Goal: Information Seeking & Learning: Compare options

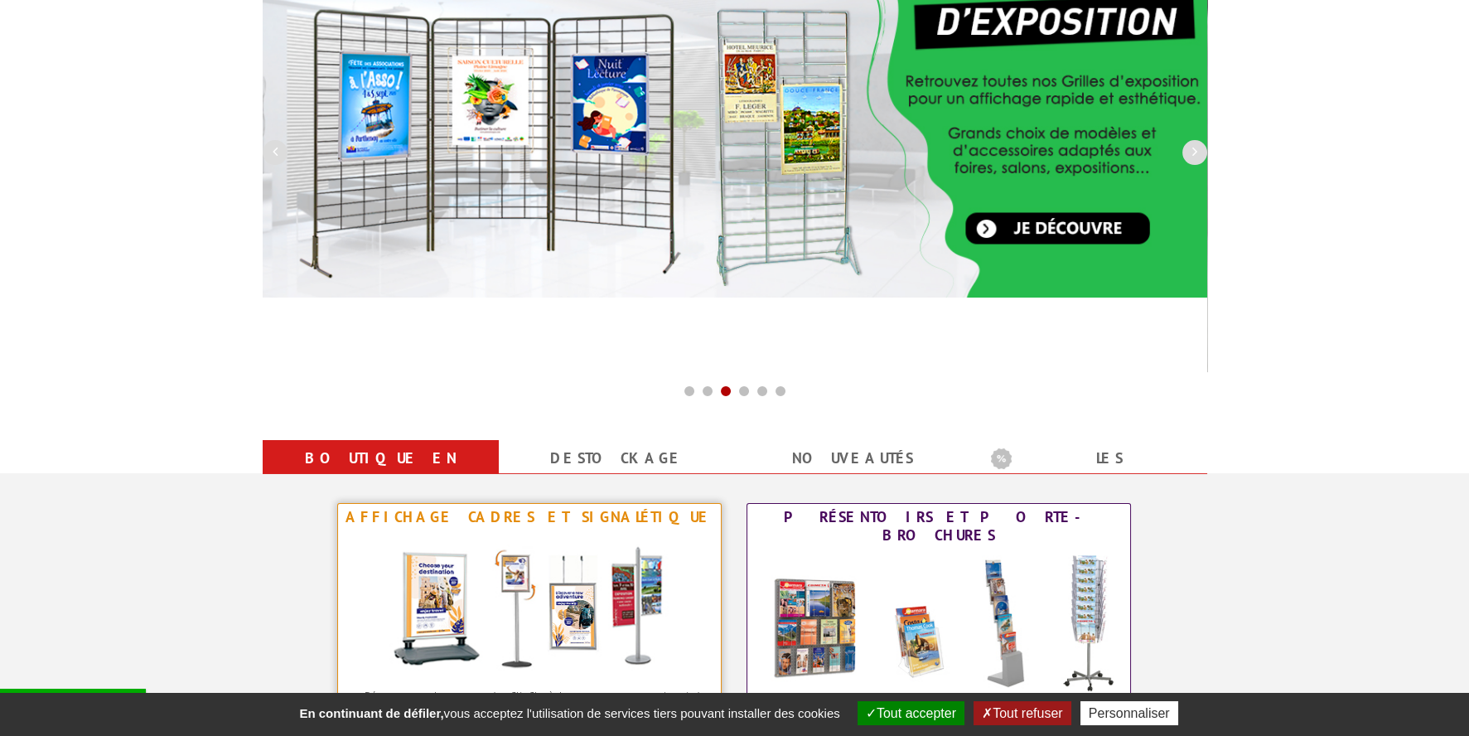
scroll to position [497, 0]
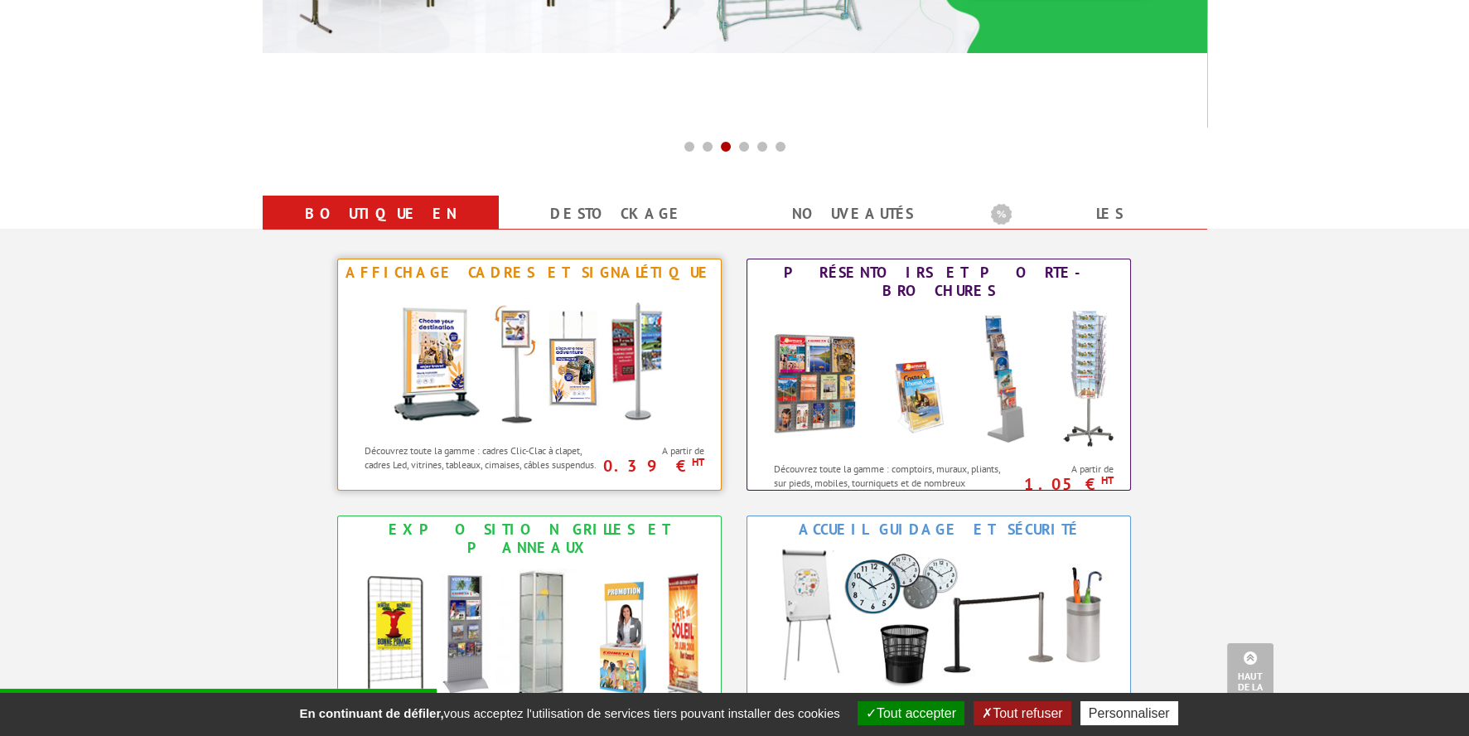
click at [510, 273] on div "Affichage Cadres et Signalétique" at bounding box center [529, 272] width 374 height 18
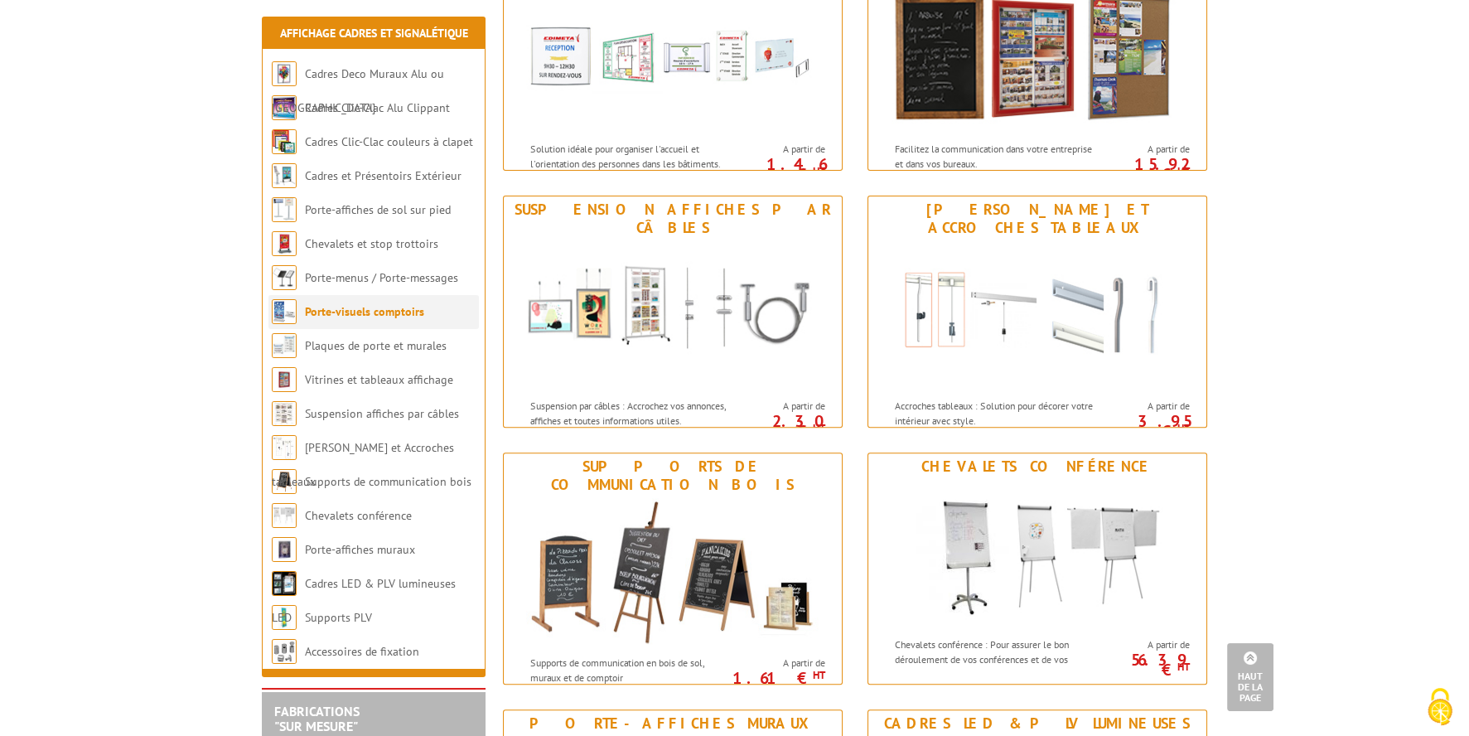
scroll to position [1324, 0]
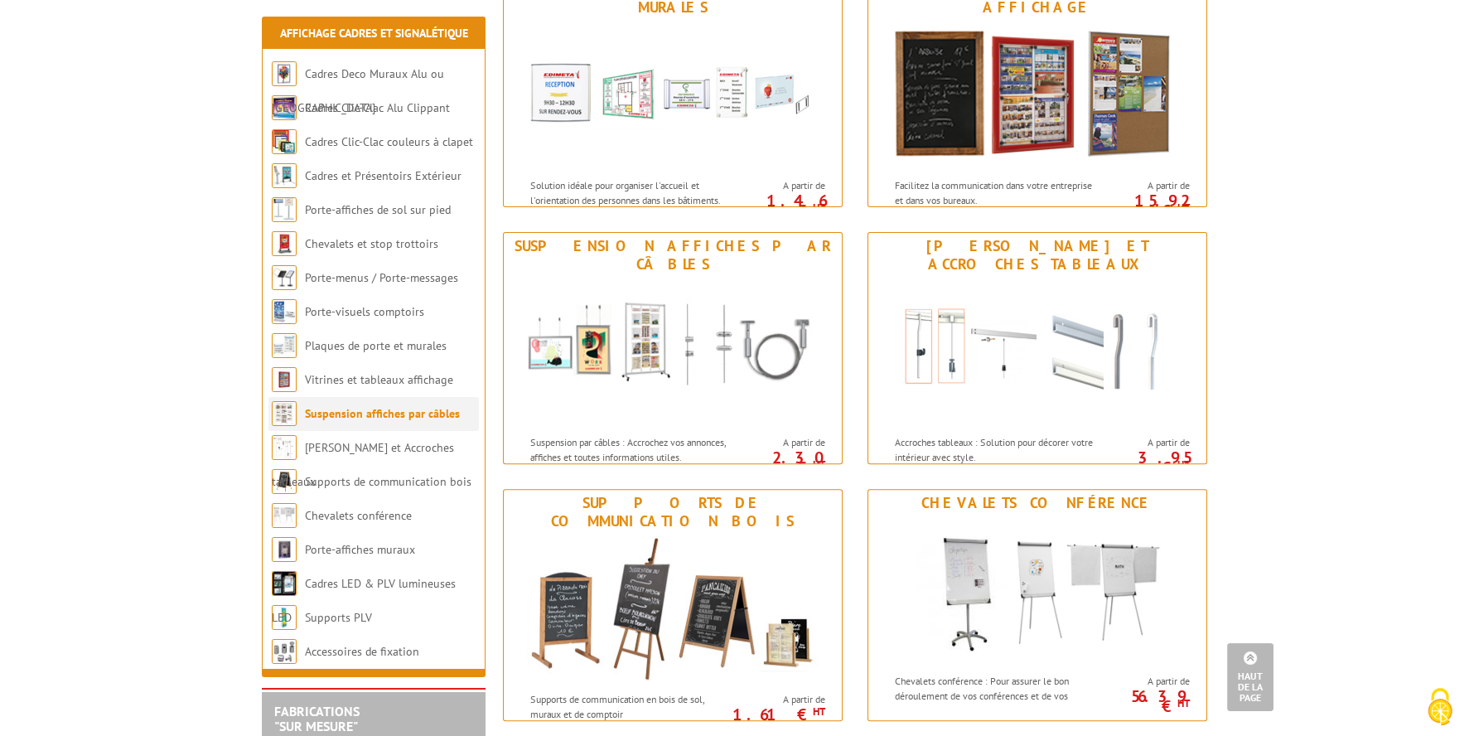
click at [342, 413] on link "Suspension affiches par câbles" at bounding box center [382, 413] width 155 height 15
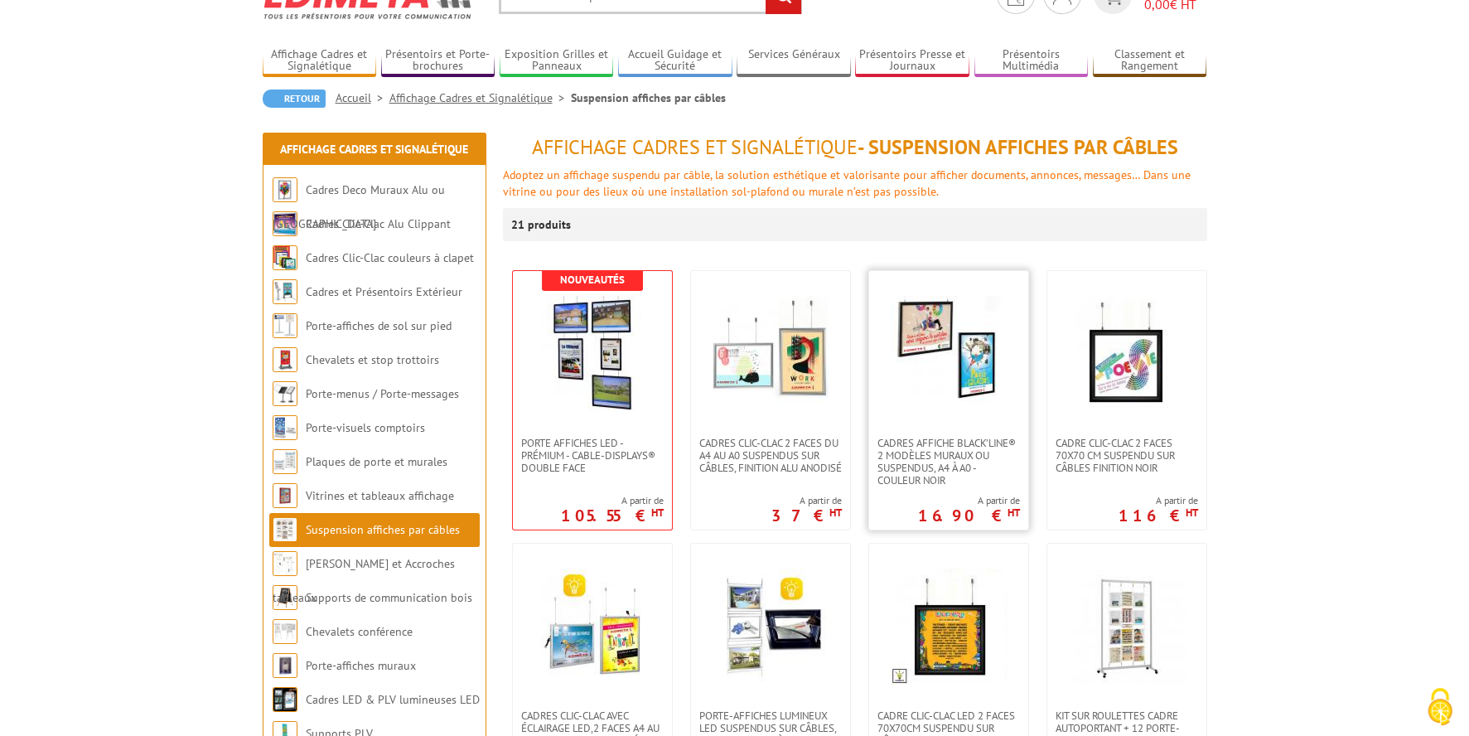
scroll to position [165, 0]
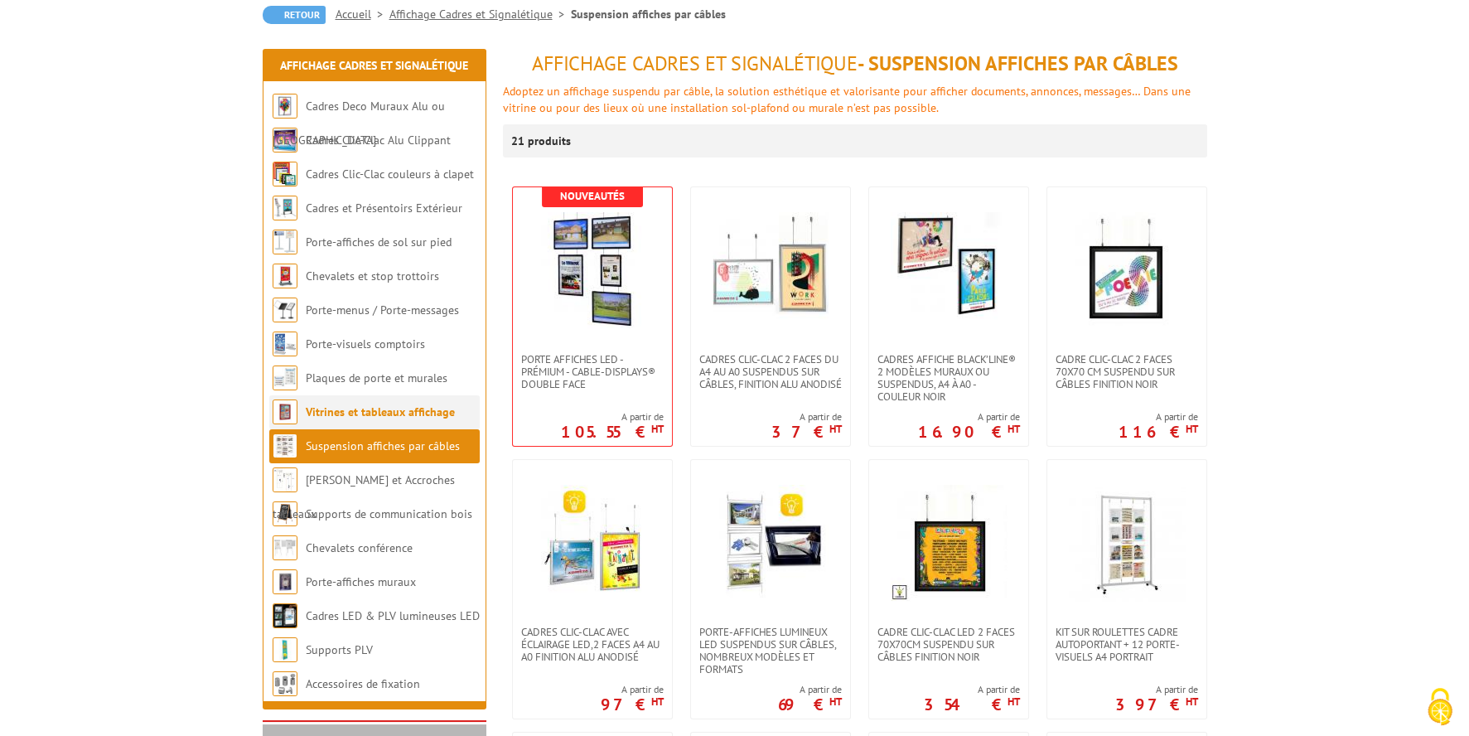
click at [349, 413] on link "Vitrines et tableaux affichage" at bounding box center [380, 411] width 149 height 15
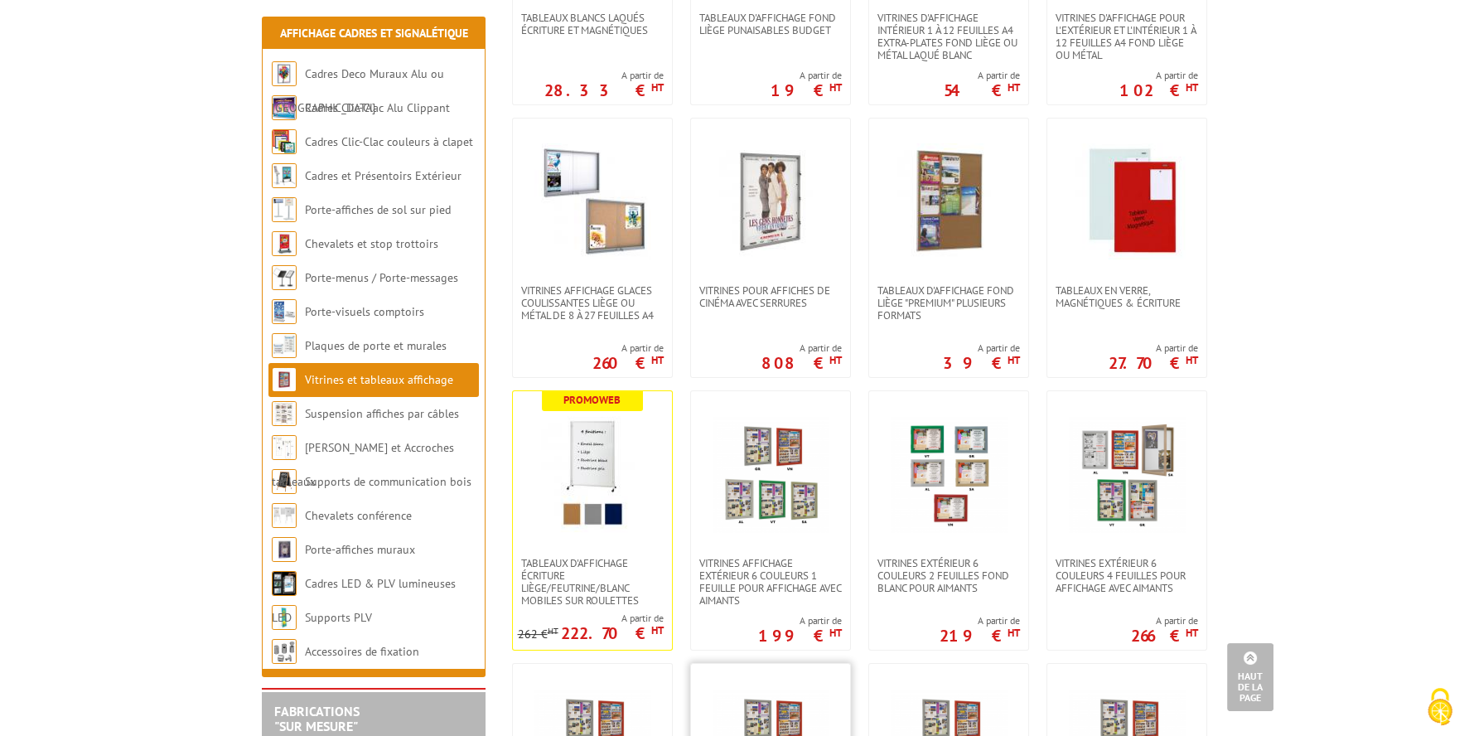
scroll to position [497, 0]
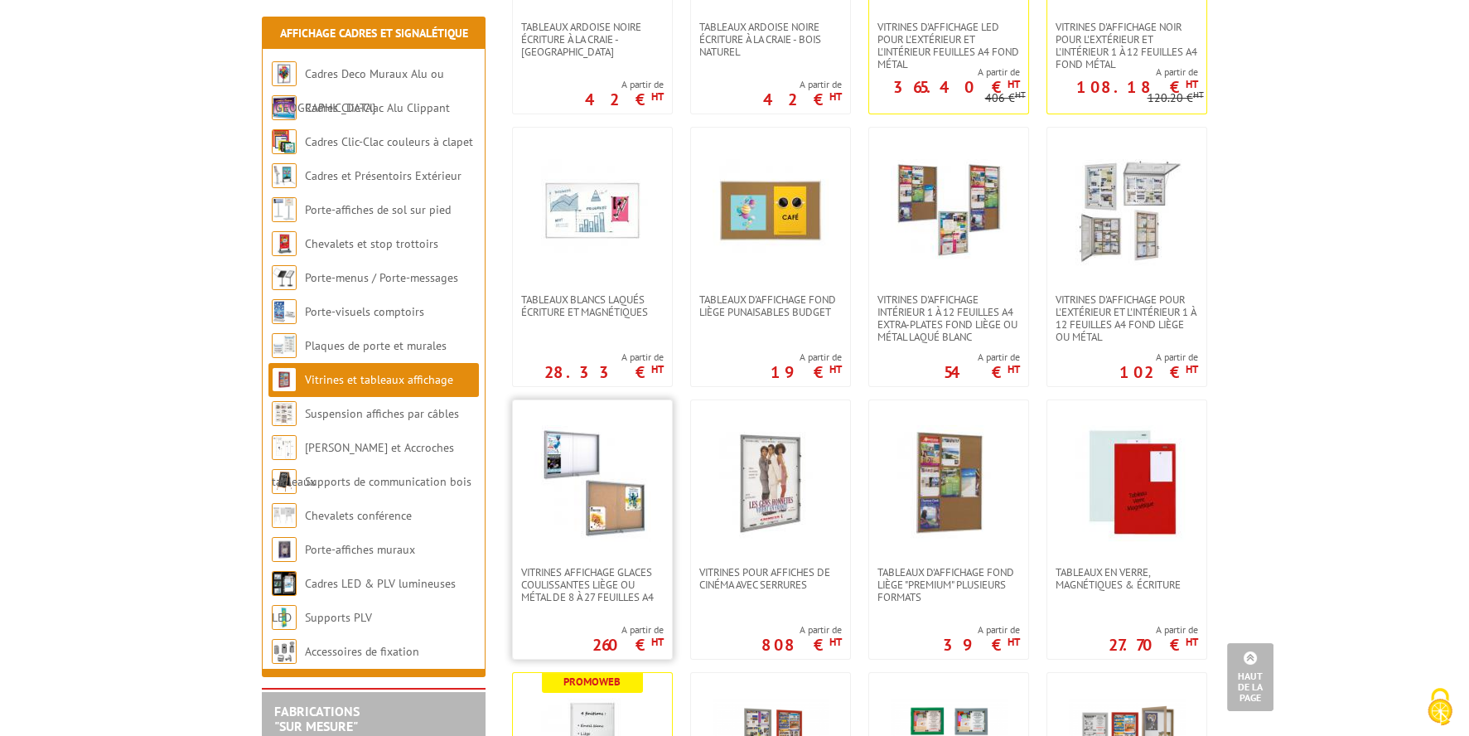
click at [598, 509] on img at bounding box center [592, 483] width 116 height 116
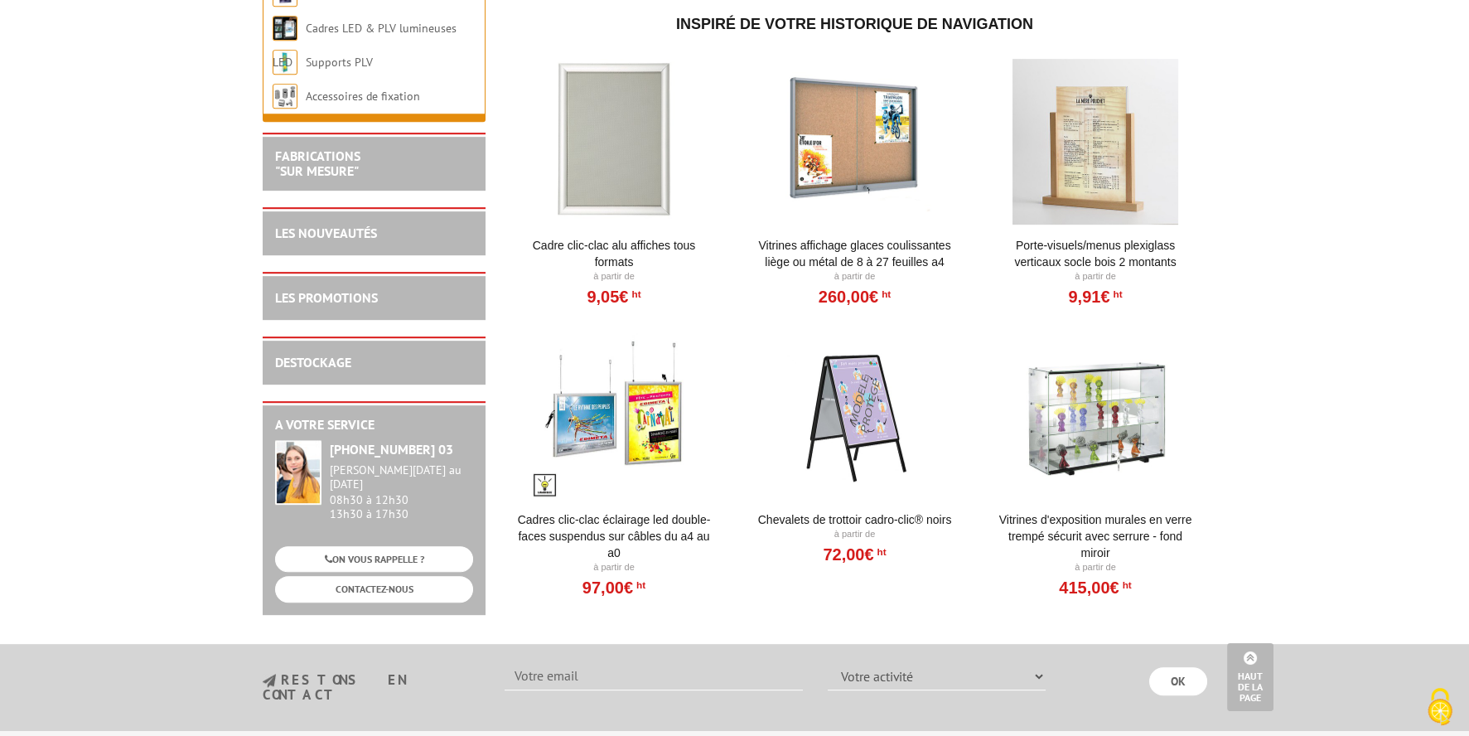
scroll to position [1790, 0]
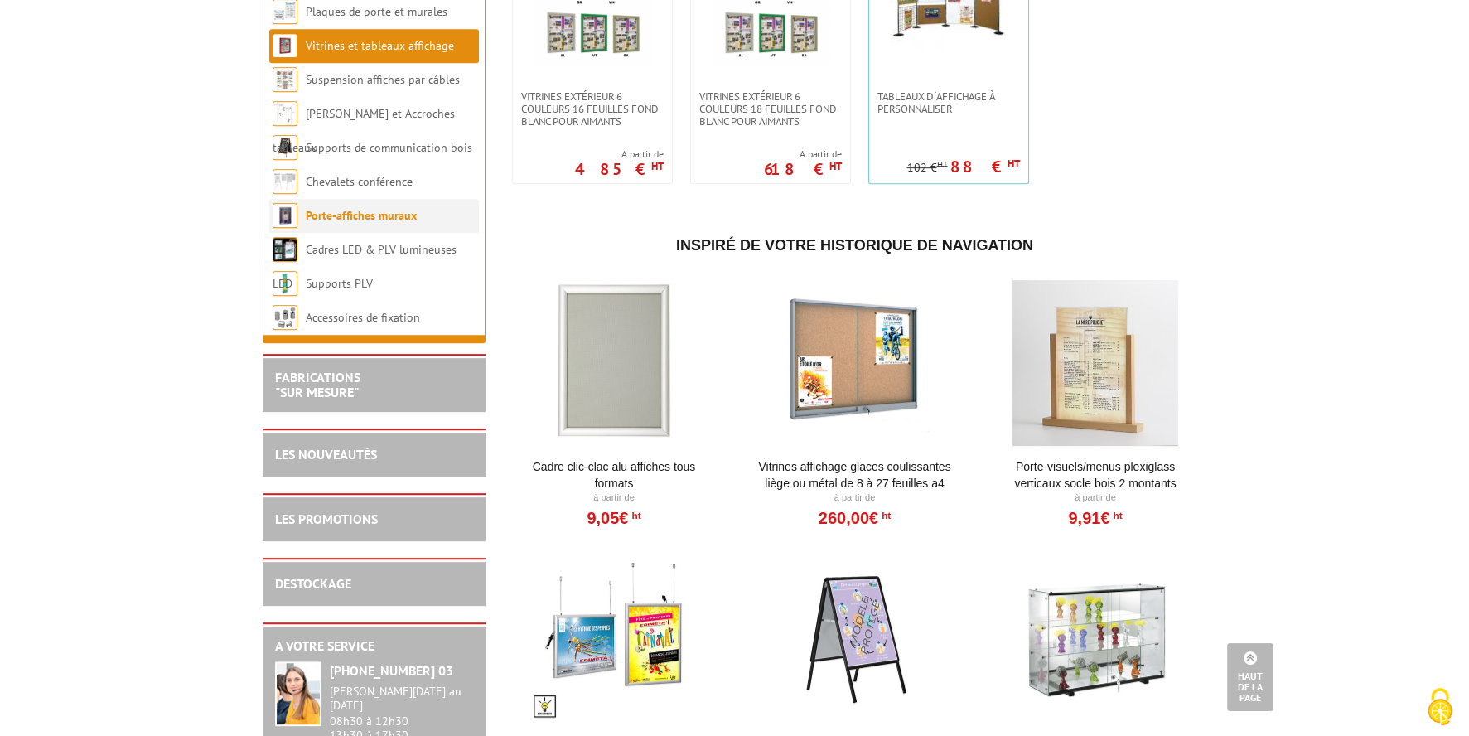
click at [363, 223] on link "Porte-affiches muraux" at bounding box center [361, 215] width 111 height 15
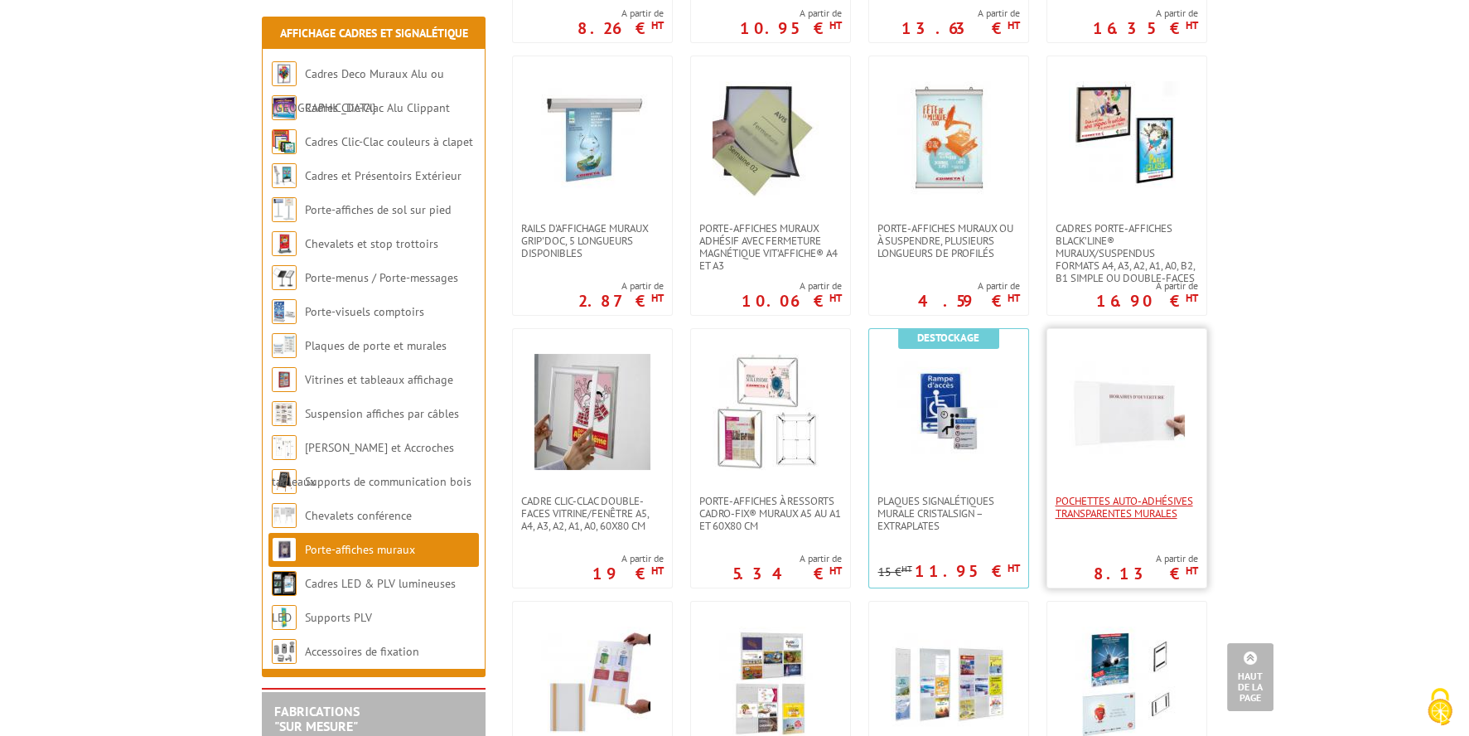
scroll to position [827, 0]
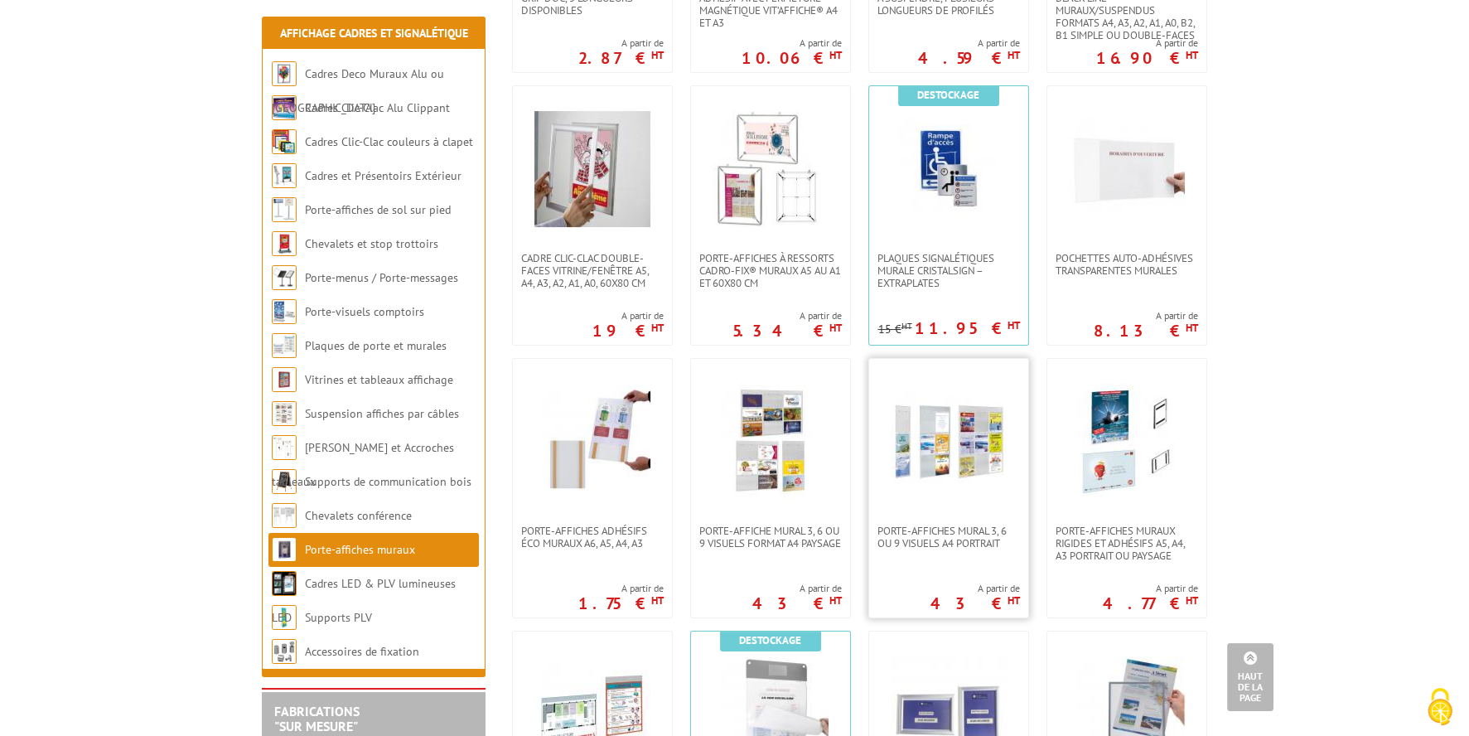
click at [955, 450] on img at bounding box center [948, 442] width 116 height 116
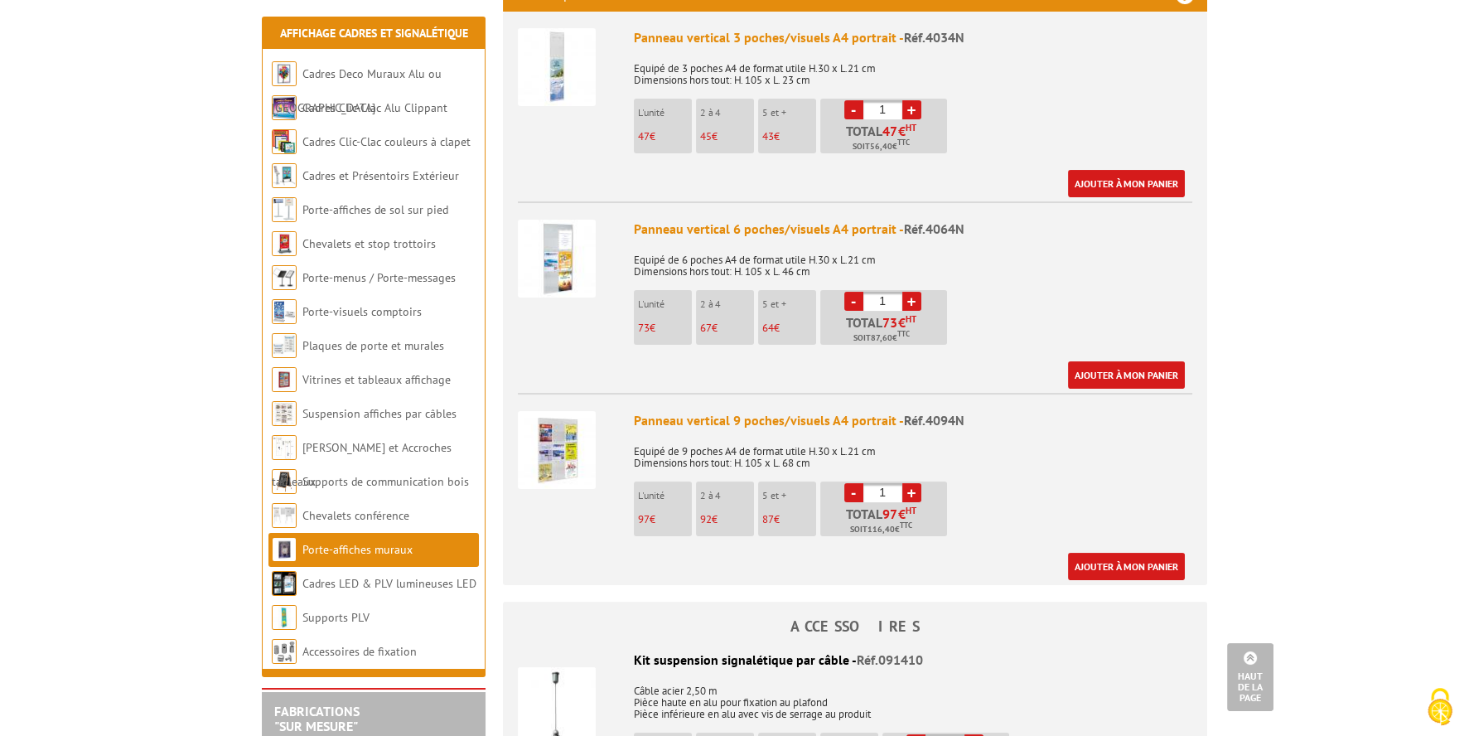
scroll to position [662, 0]
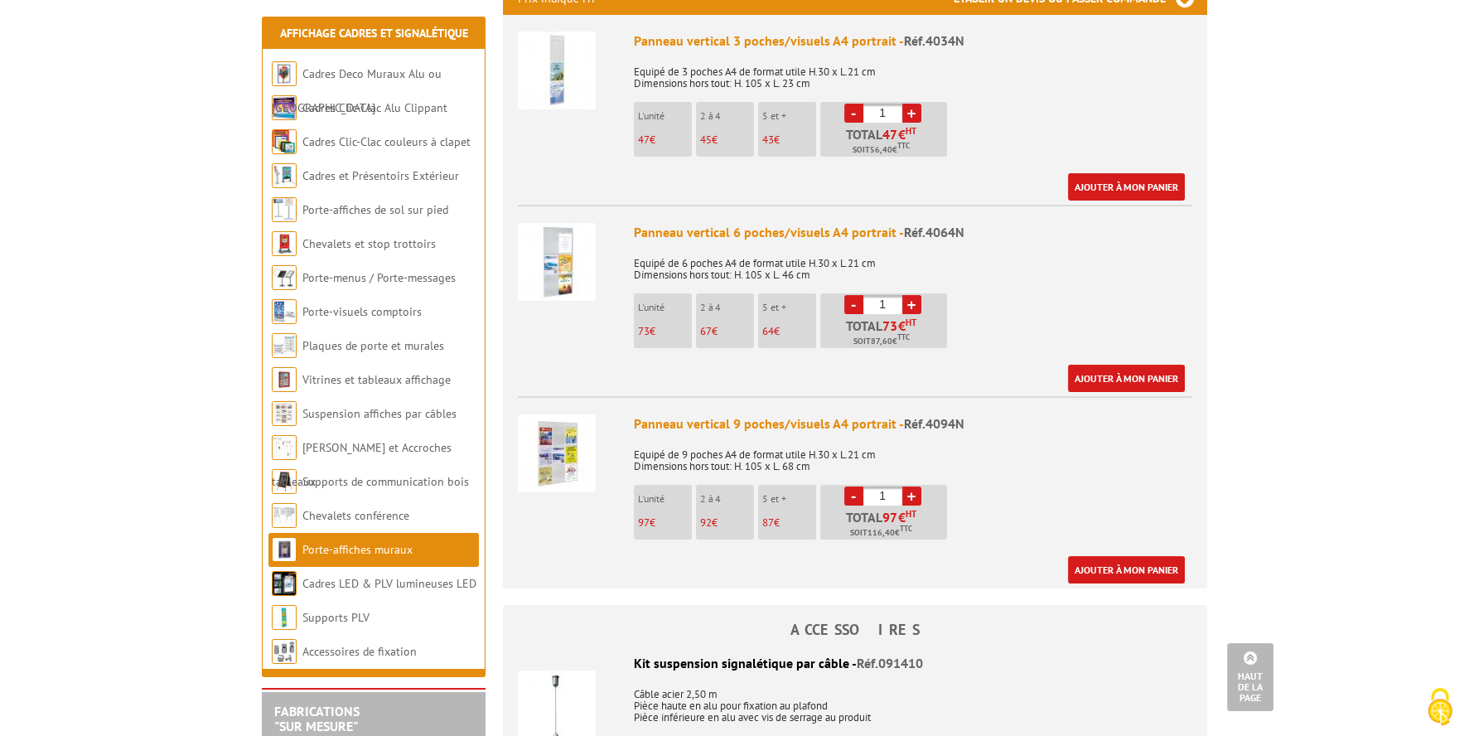
click at [720, 414] on div "Panneau vertical 9 poches/visuels A4 portrait - Réf.4094N" at bounding box center [913, 423] width 558 height 19
click at [567, 445] on img at bounding box center [557, 453] width 78 height 78
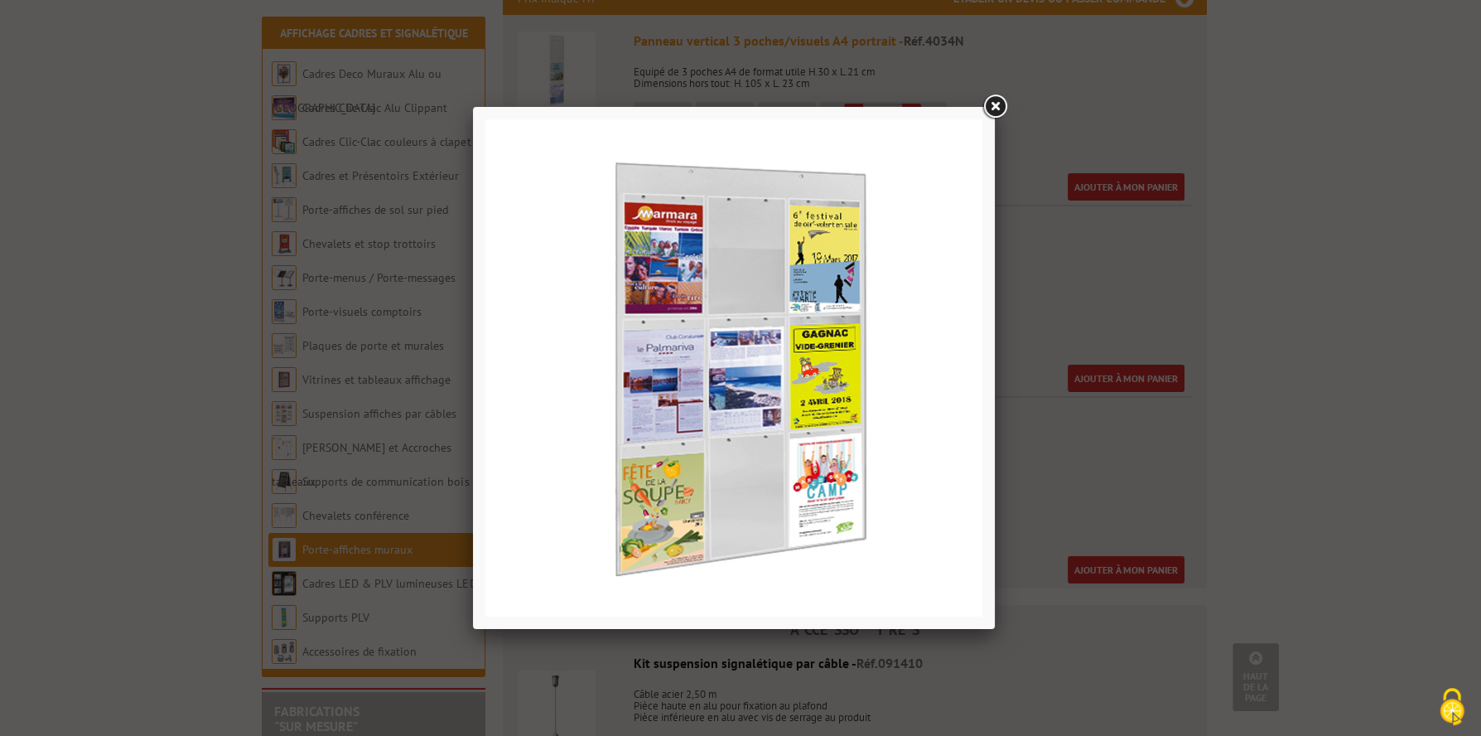
drag, startPoint x: 987, startPoint y: 102, endPoint x: 942, endPoint y: 172, distance: 83.9
click at [987, 102] on link at bounding box center [995, 107] width 30 height 30
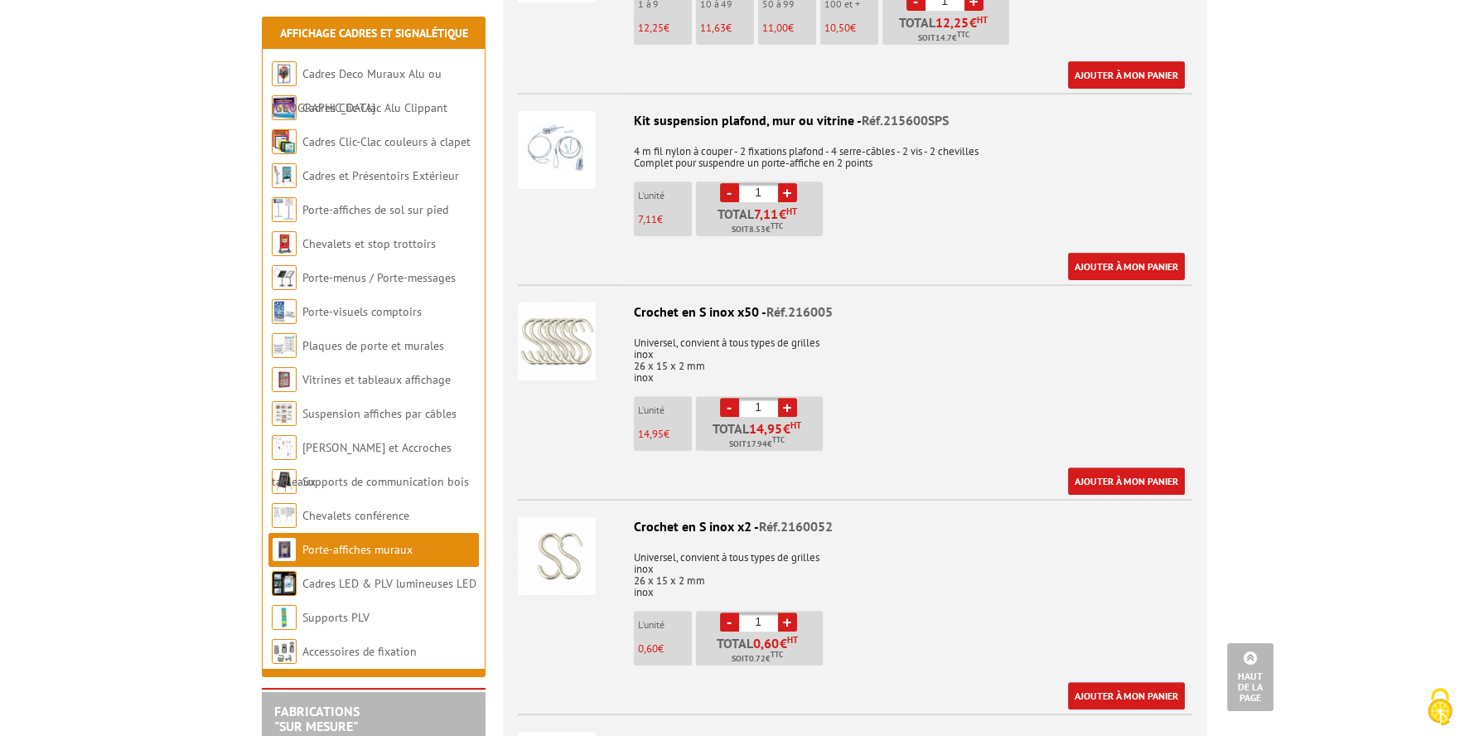
scroll to position [911, 0]
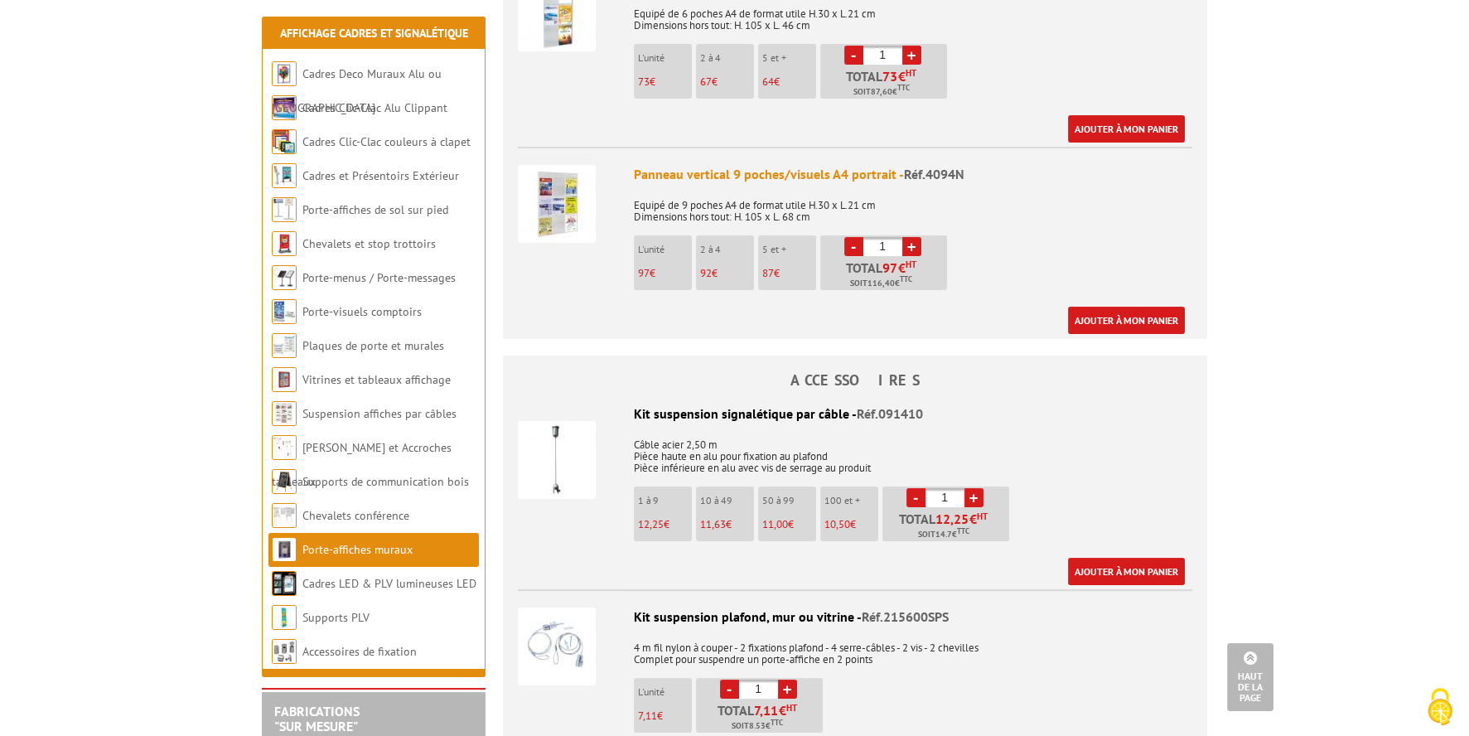
click at [580, 187] on img at bounding box center [557, 204] width 78 height 78
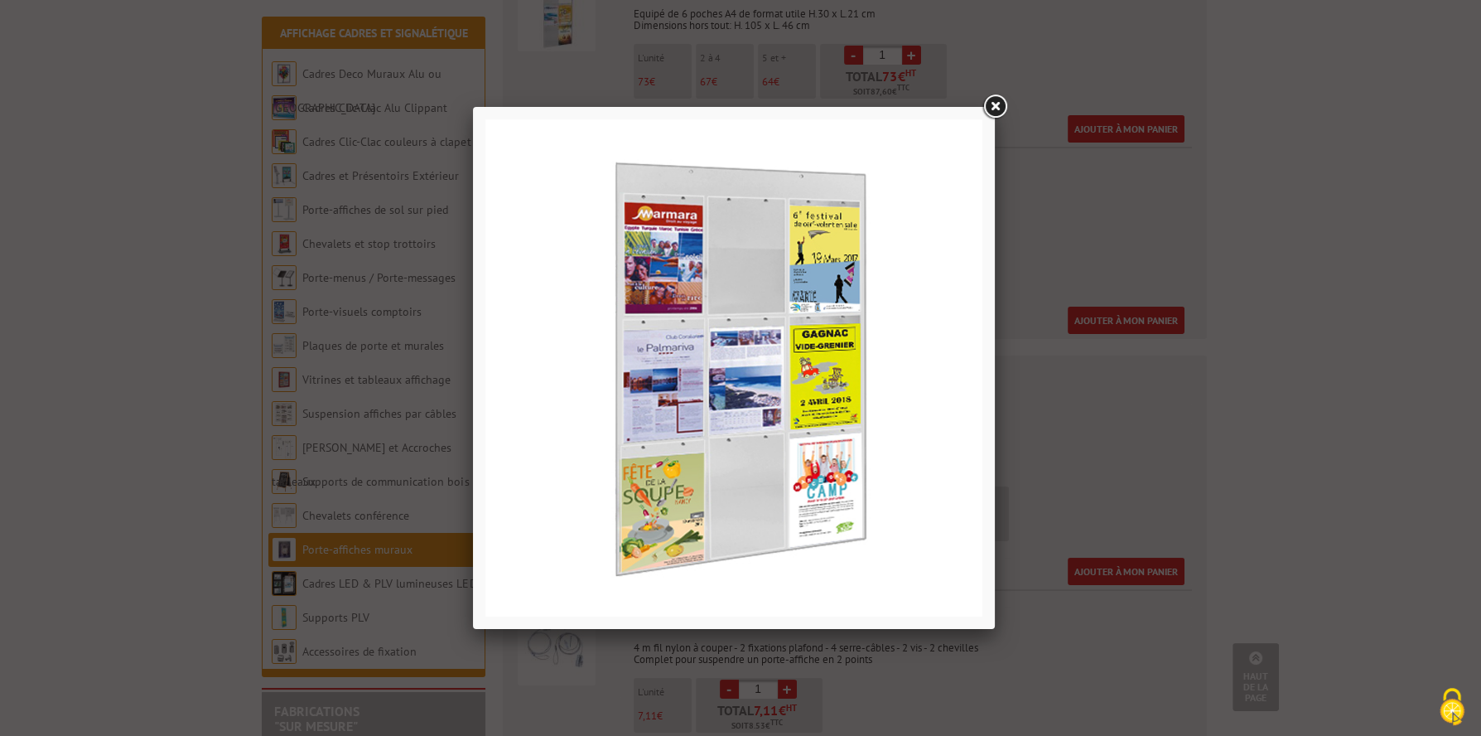
click at [1000, 107] on link at bounding box center [995, 107] width 30 height 30
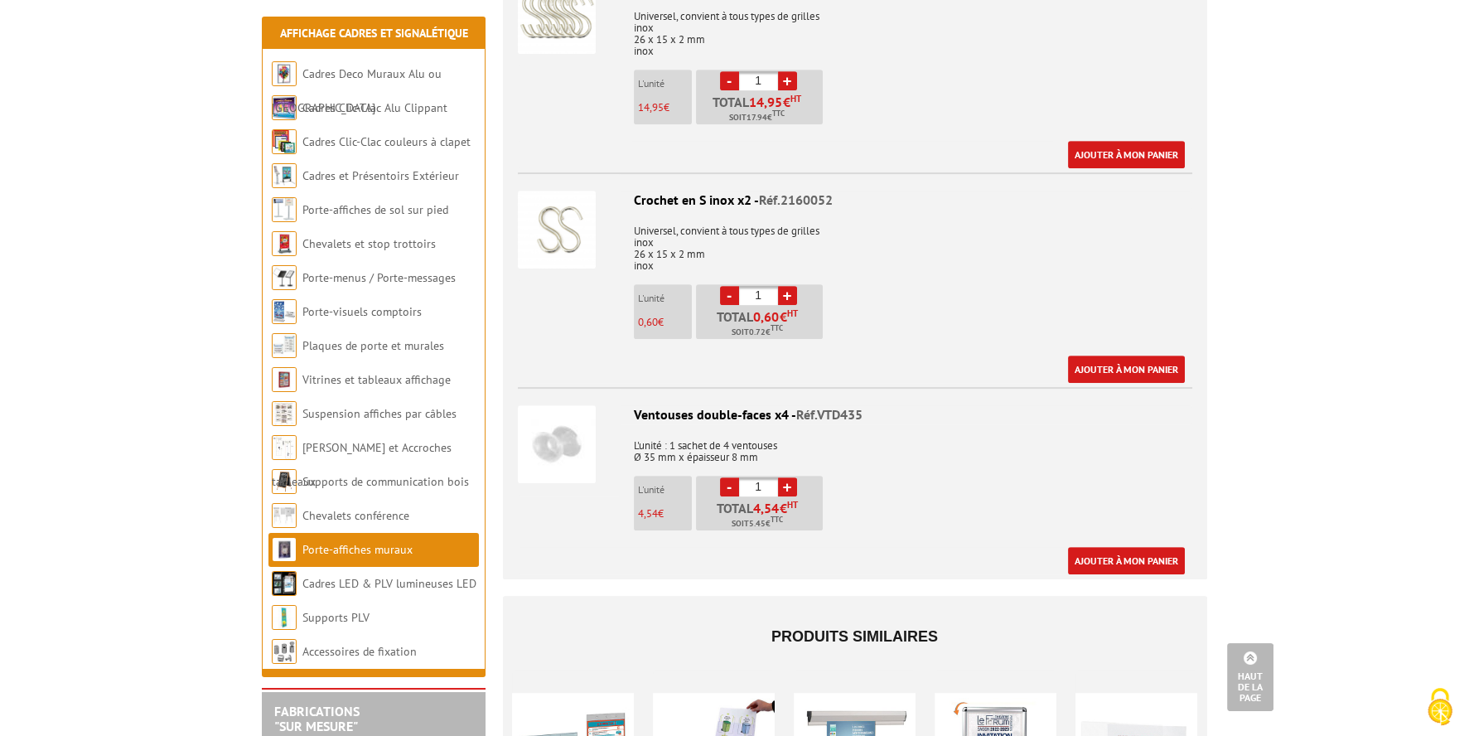
scroll to position [1739, 0]
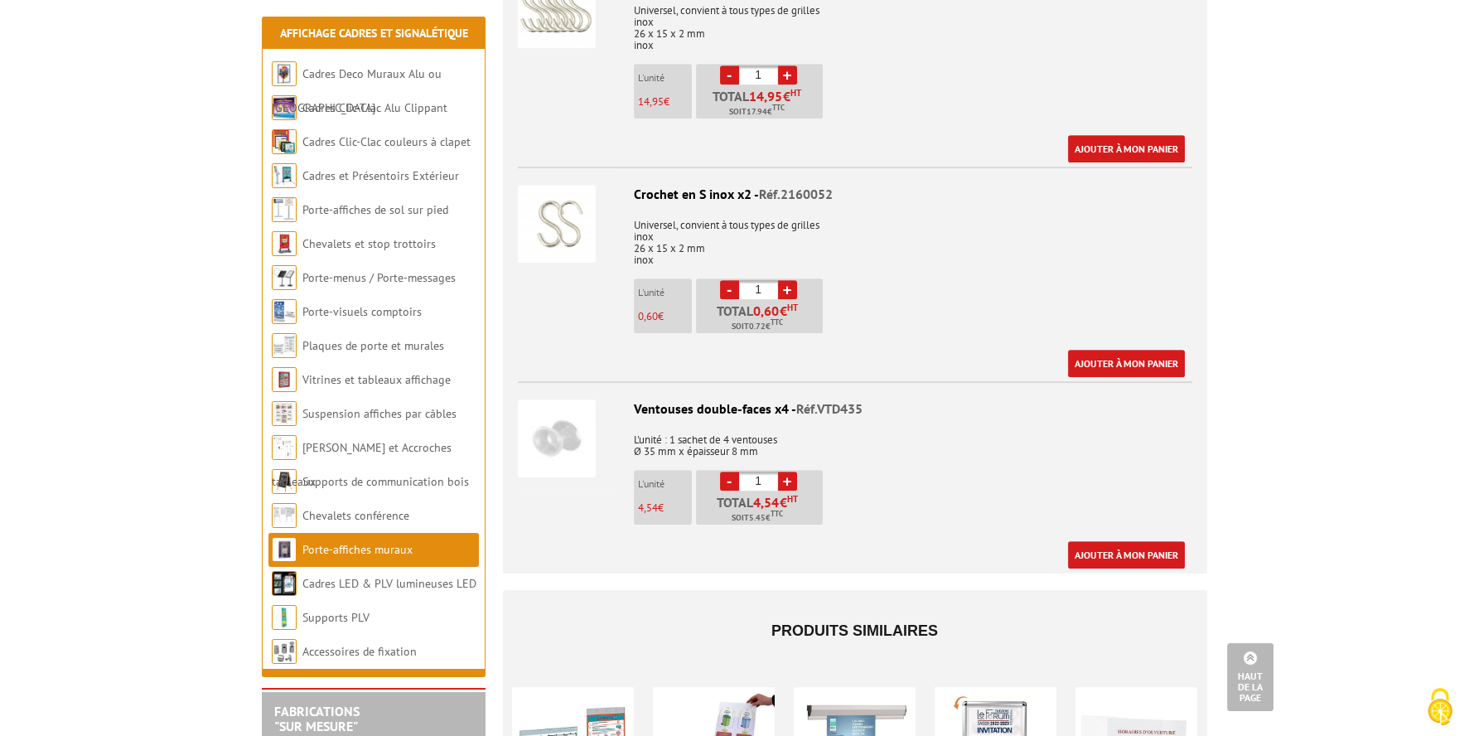
click at [553, 419] on img at bounding box center [557, 438] width 78 height 78
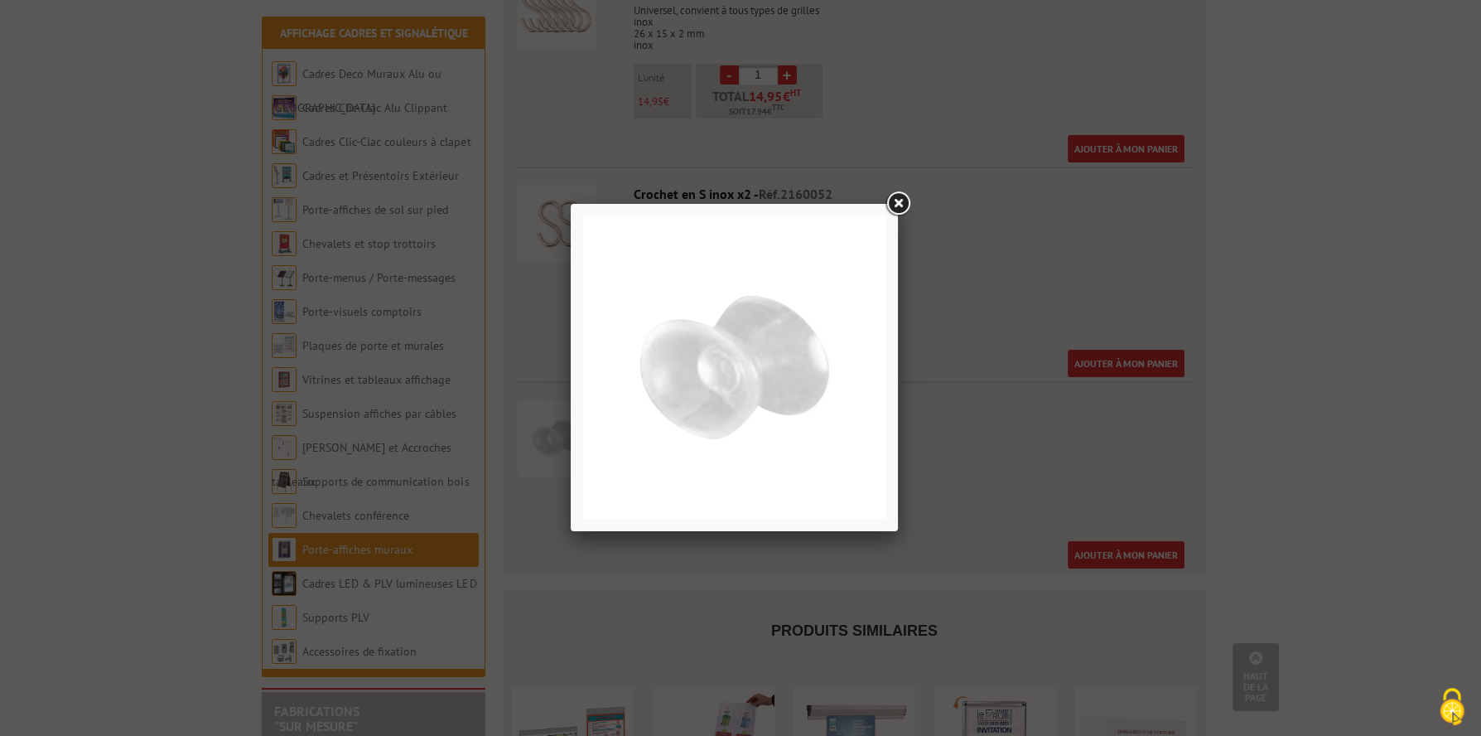
click at [901, 192] on link at bounding box center [898, 204] width 30 height 30
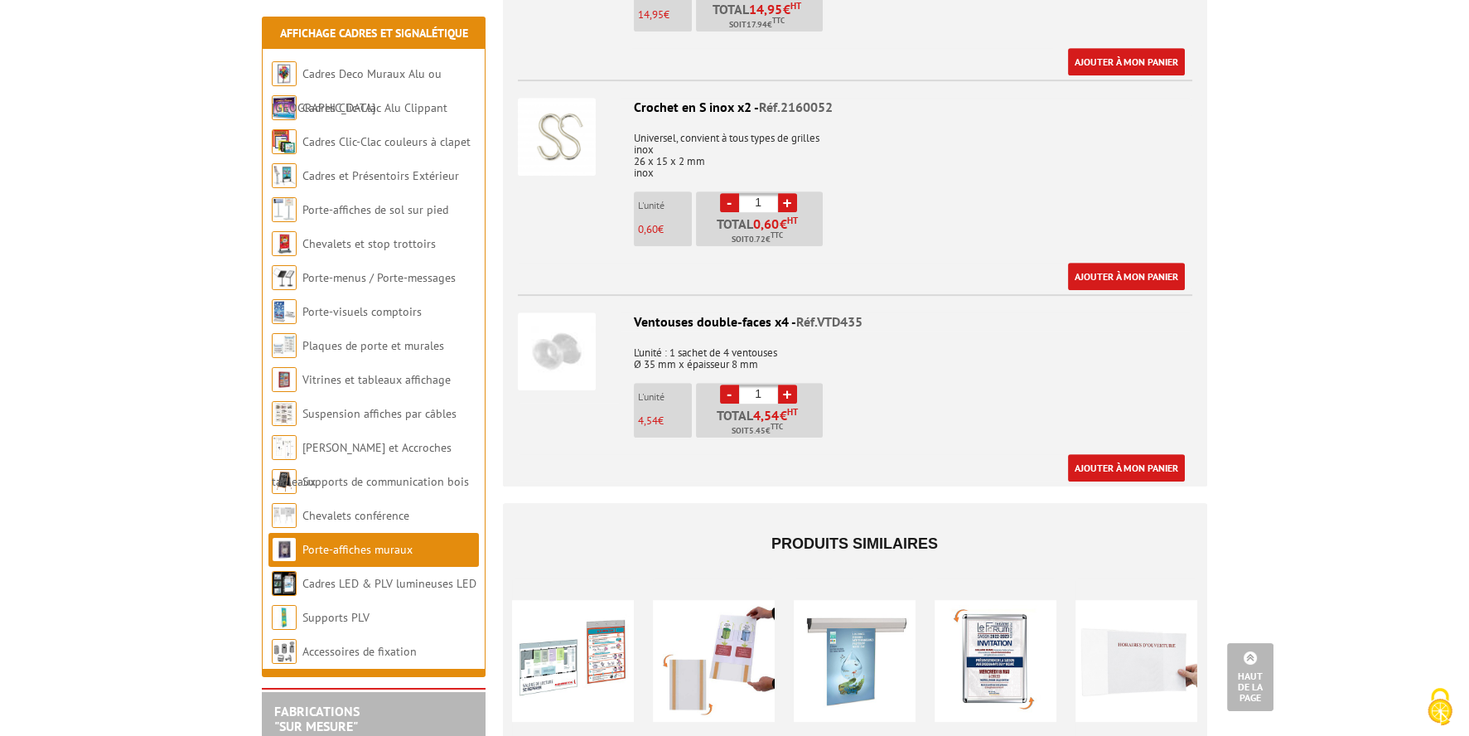
scroll to position [1822, 0]
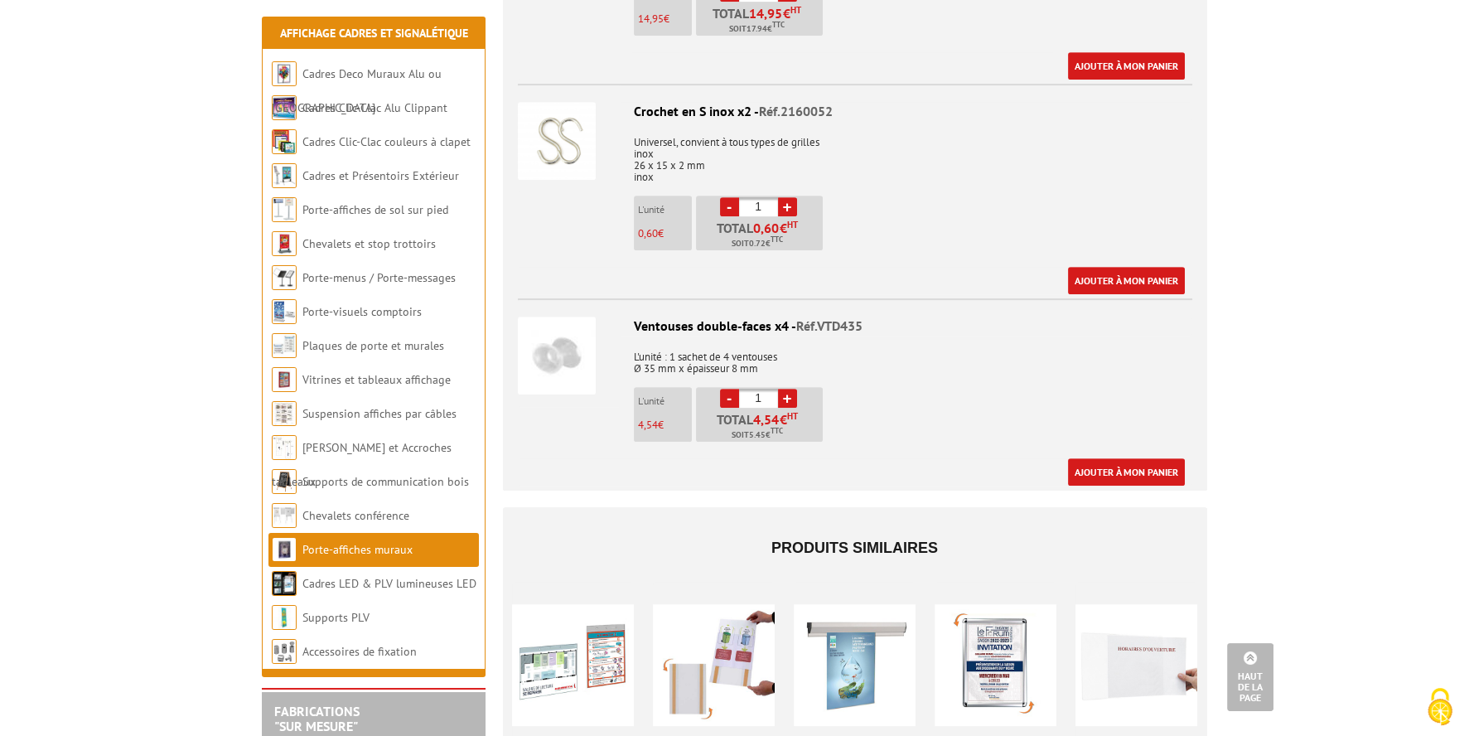
click at [529, 341] on img at bounding box center [557, 355] width 78 height 78
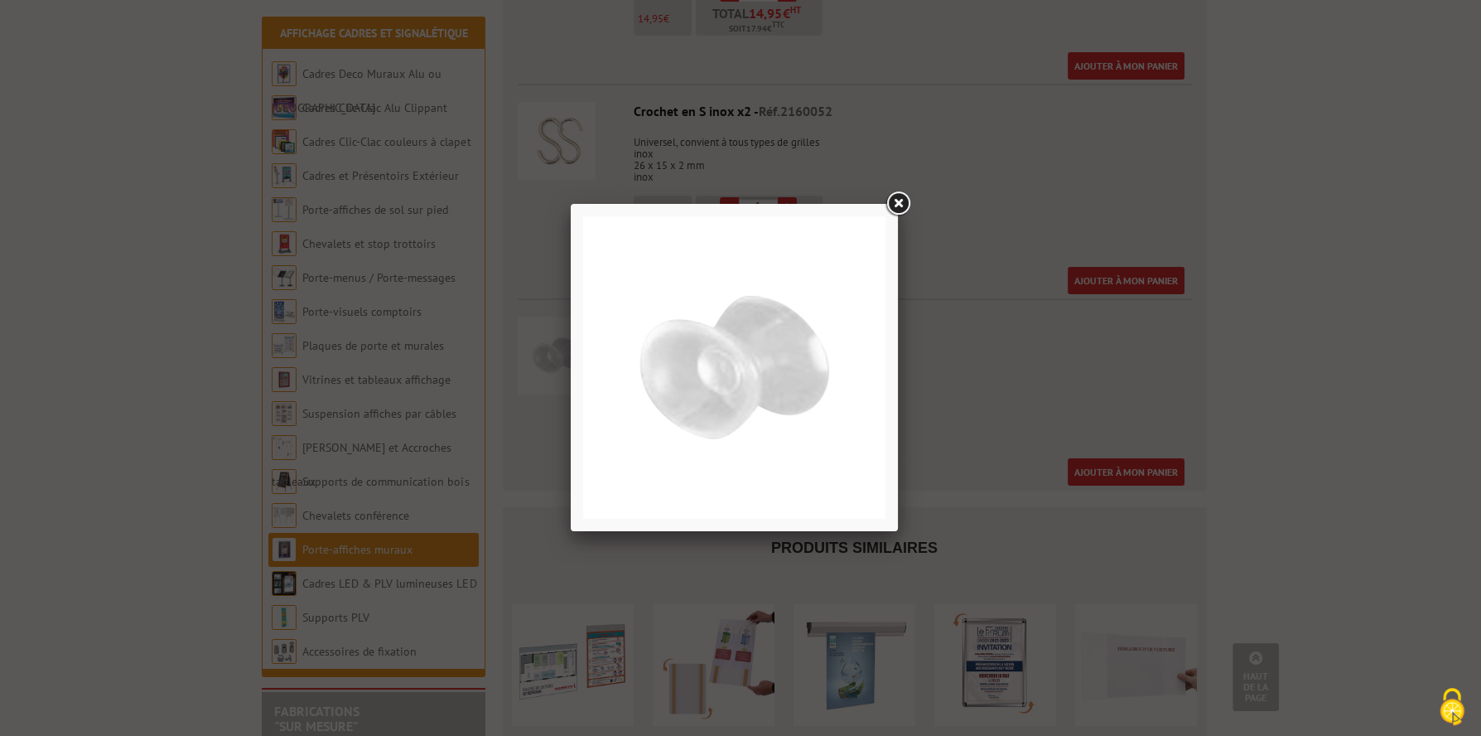
click at [718, 352] on img at bounding box center [734, 367] width 302 height 302
click at [891, 195] on link at bounding box center [898, 204] width 30 height 30
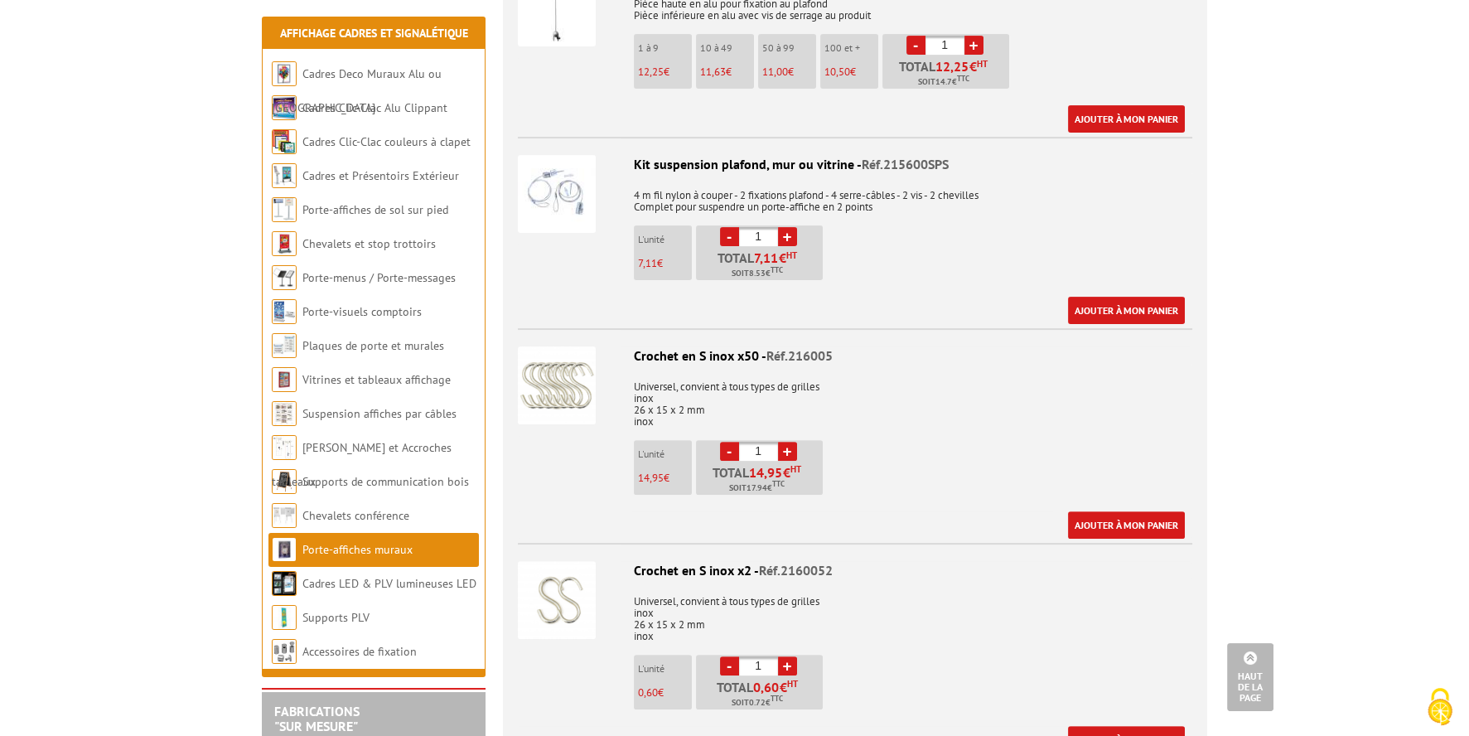
scroll to position [1324, 0]
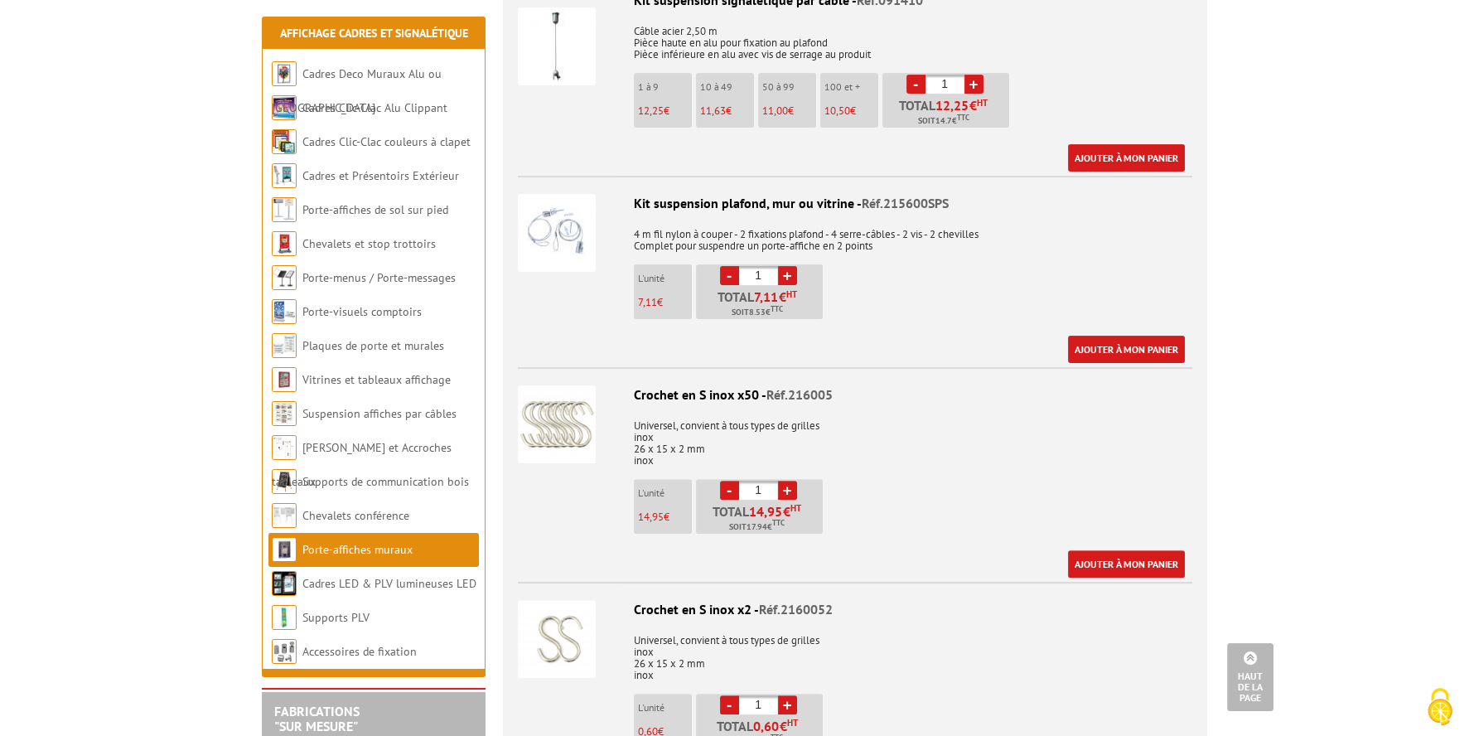
click at [531, 199] on img at bounding box center [557, 233] width 78 height 78
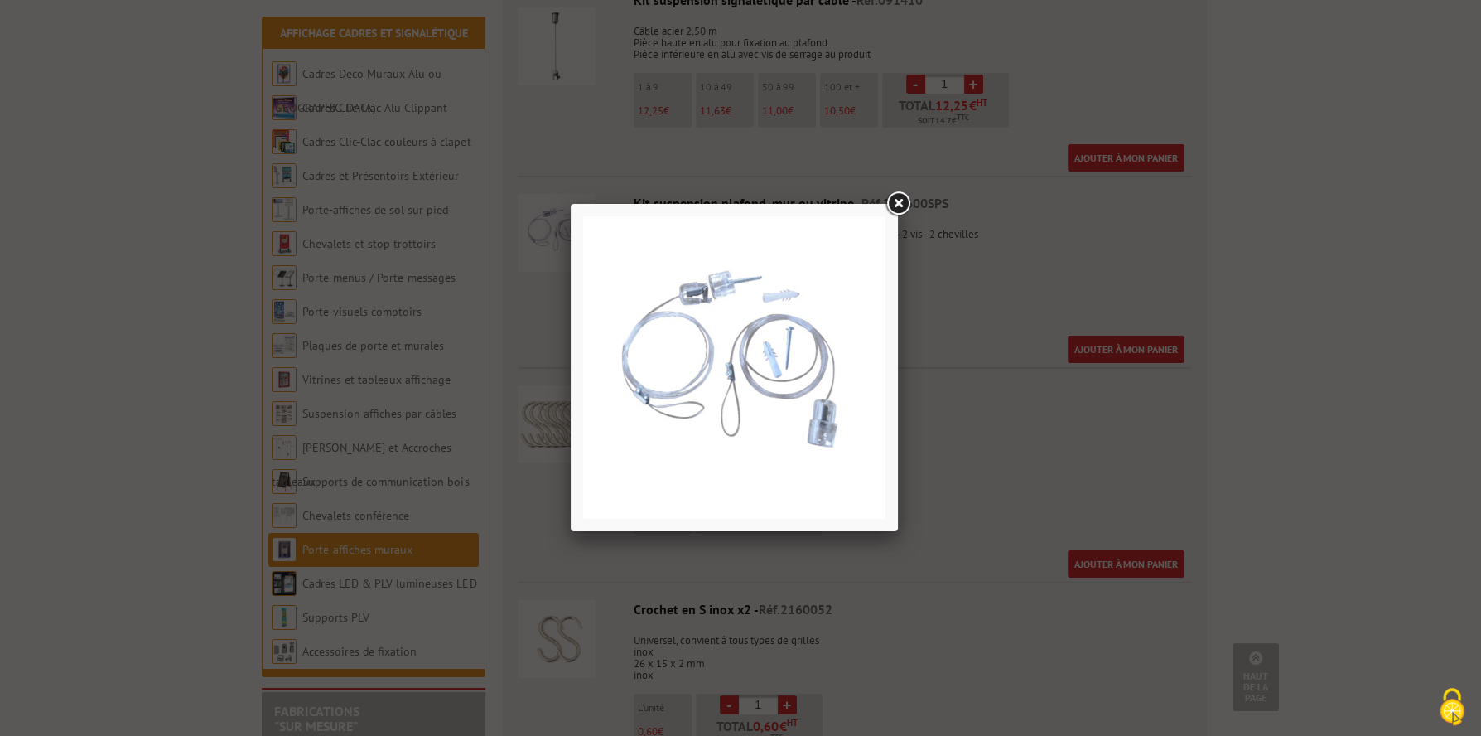
click at [892, 198] on link at bounding box center [898, 204] width 30 height 30
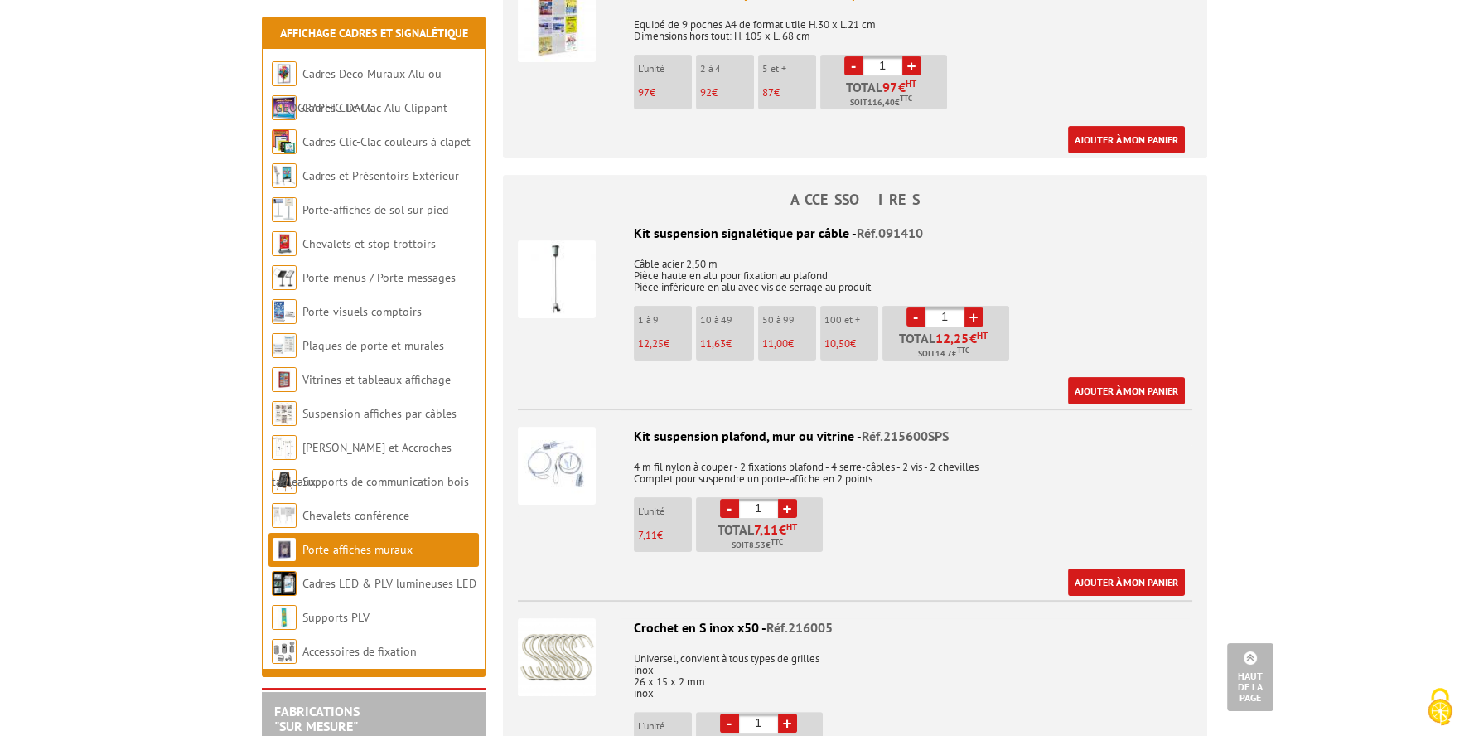
scroll to position [1076, 0]
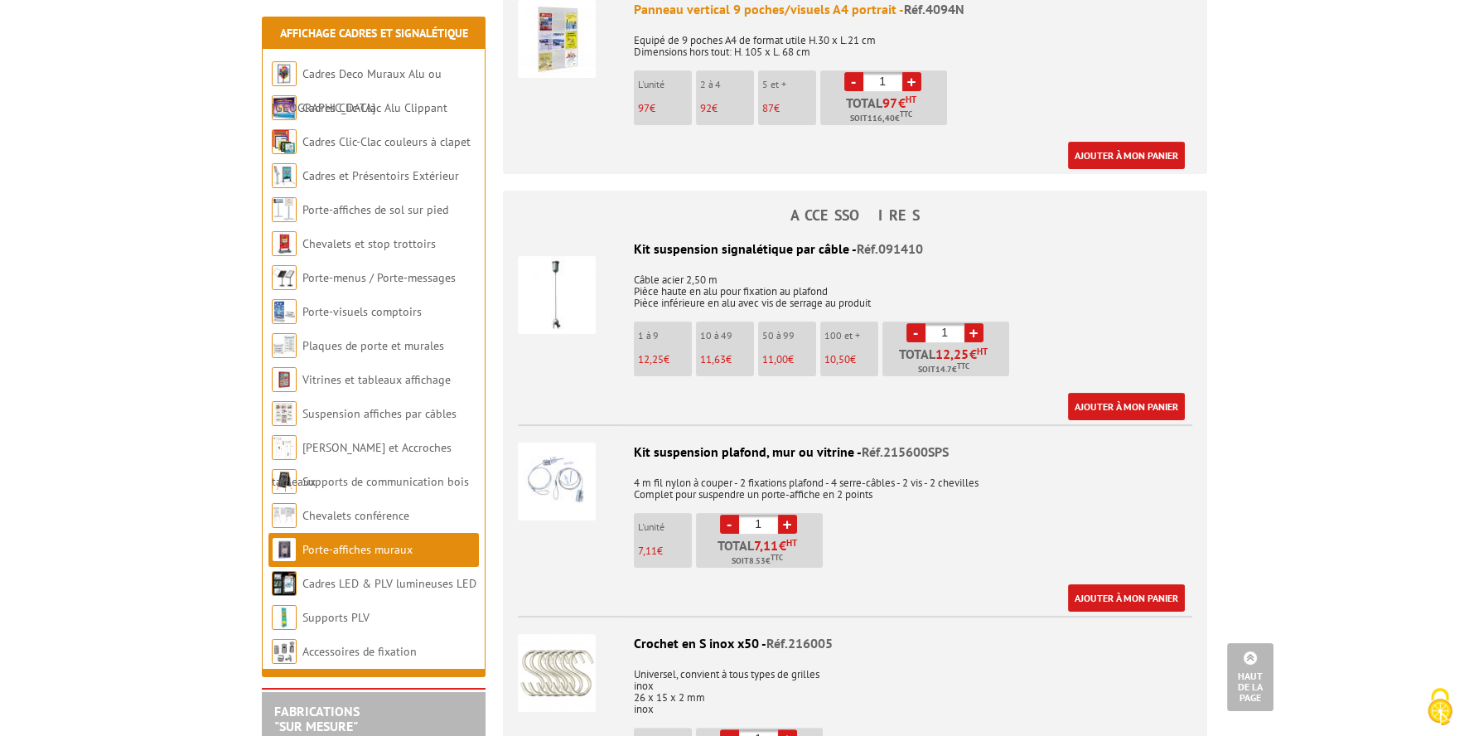
click at [677, 239] on div "Kit suspension signalétique par câble - Réf.091410" at bounding box center [855, 248] width 674 height 19
click at [557, 279] on img at bounding box center [557, 295] width 78 height 78
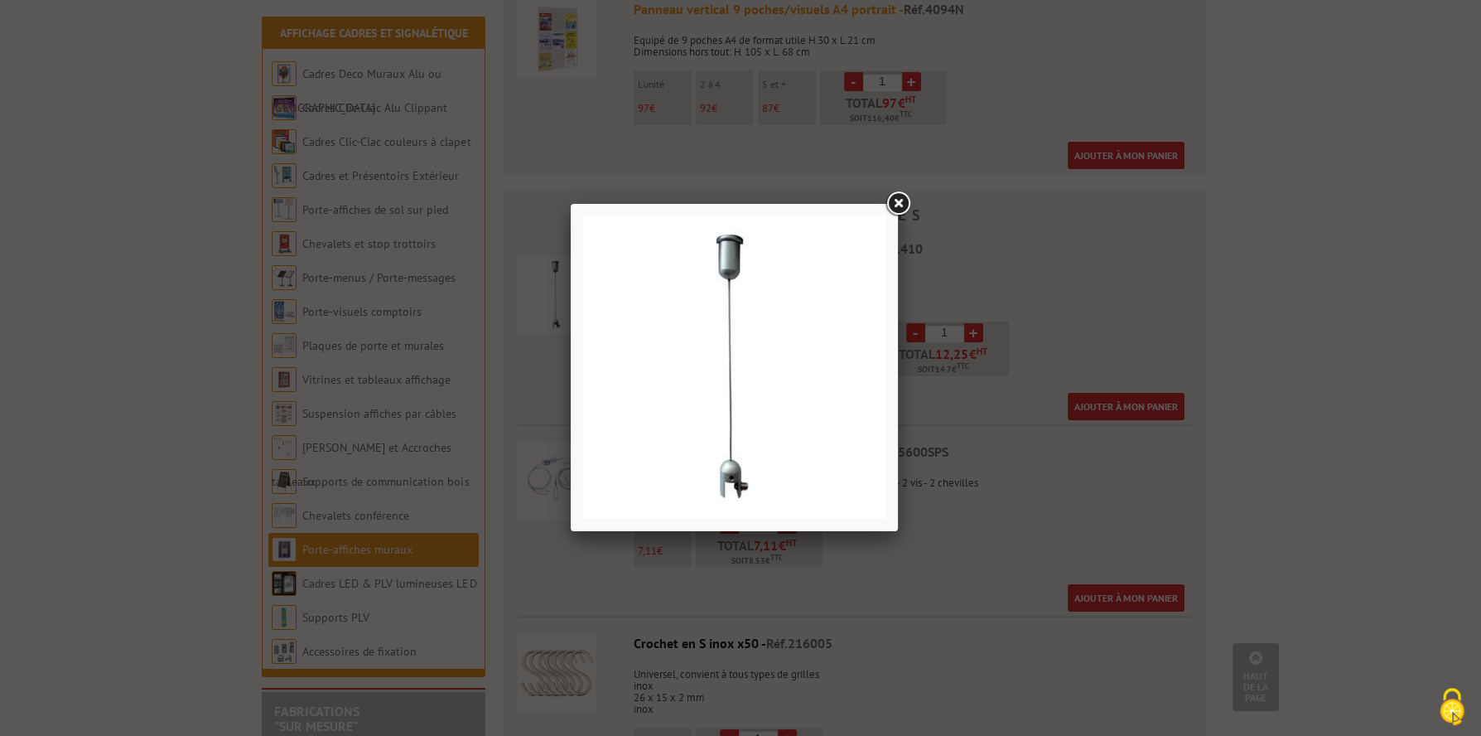
click at [895, 208] on link at bounding box center [898, 204] width 30 height 30
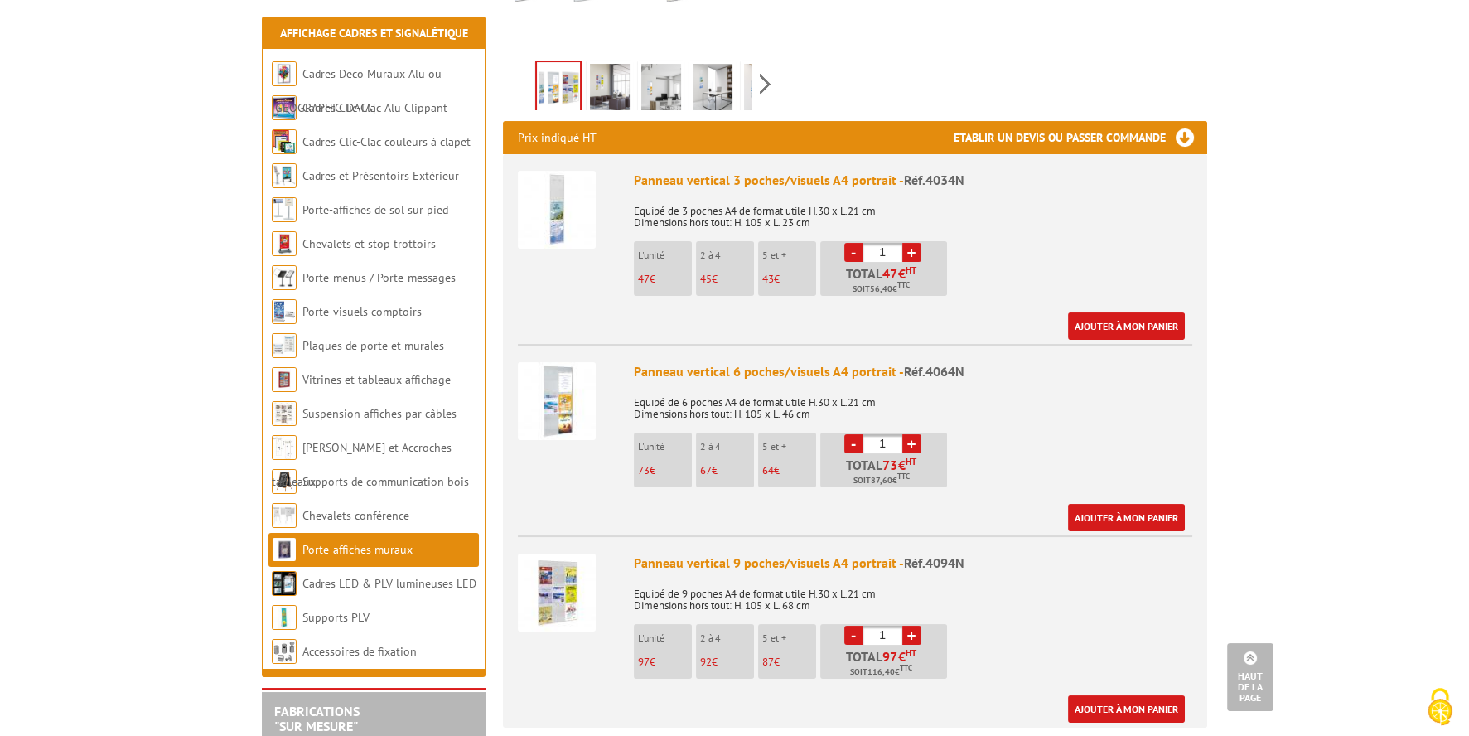
scroll to position [497, 0]
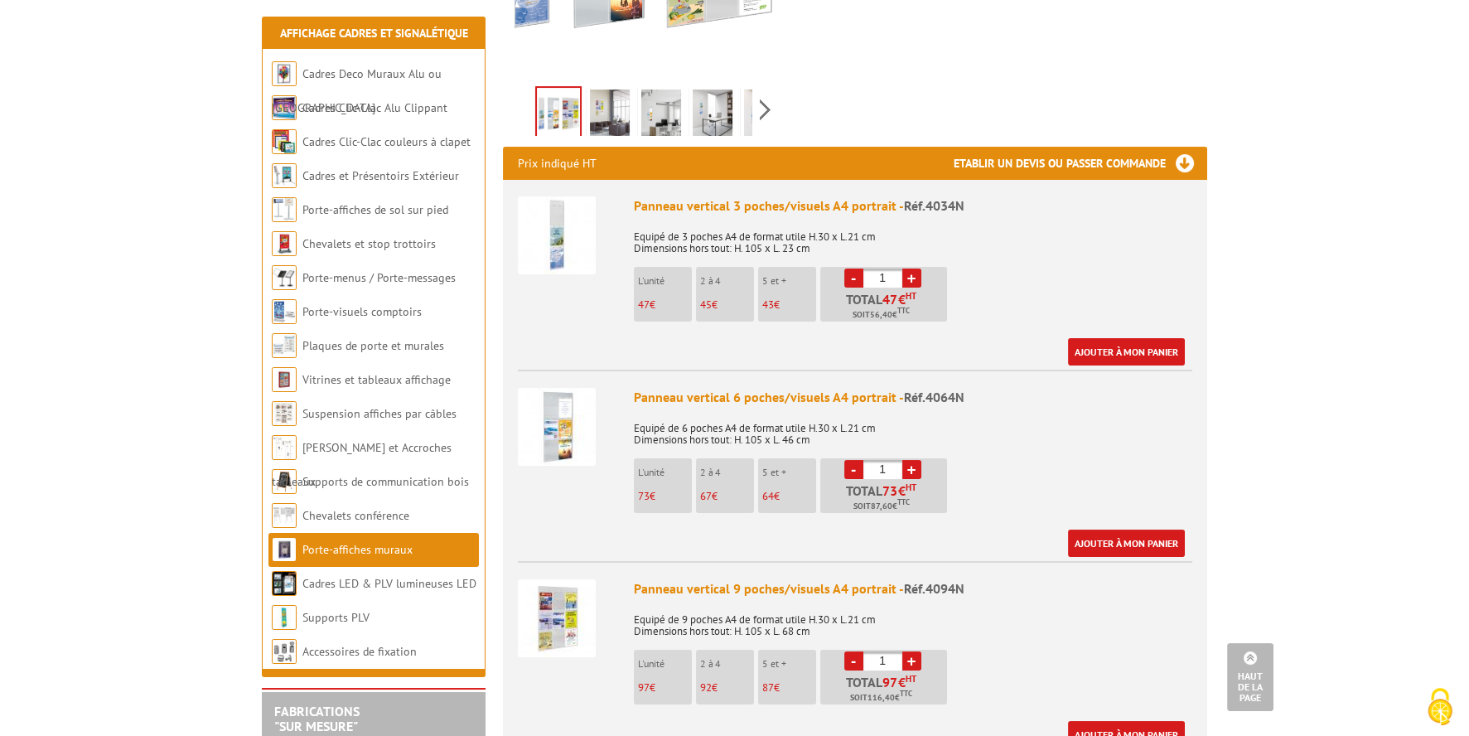
click at [612, 89] on img at bounding box center [610, 114] width 40 height 51
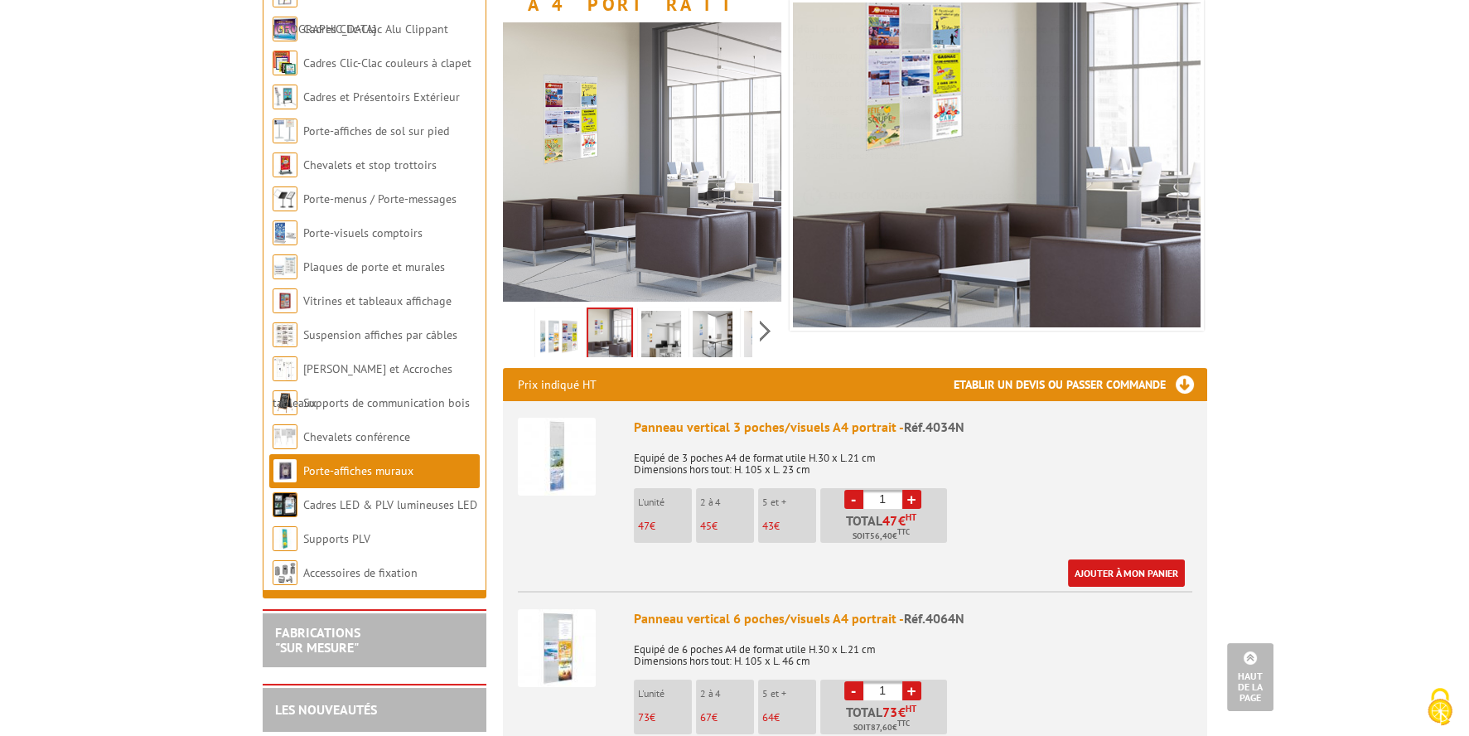
scroll to position [82, 0]
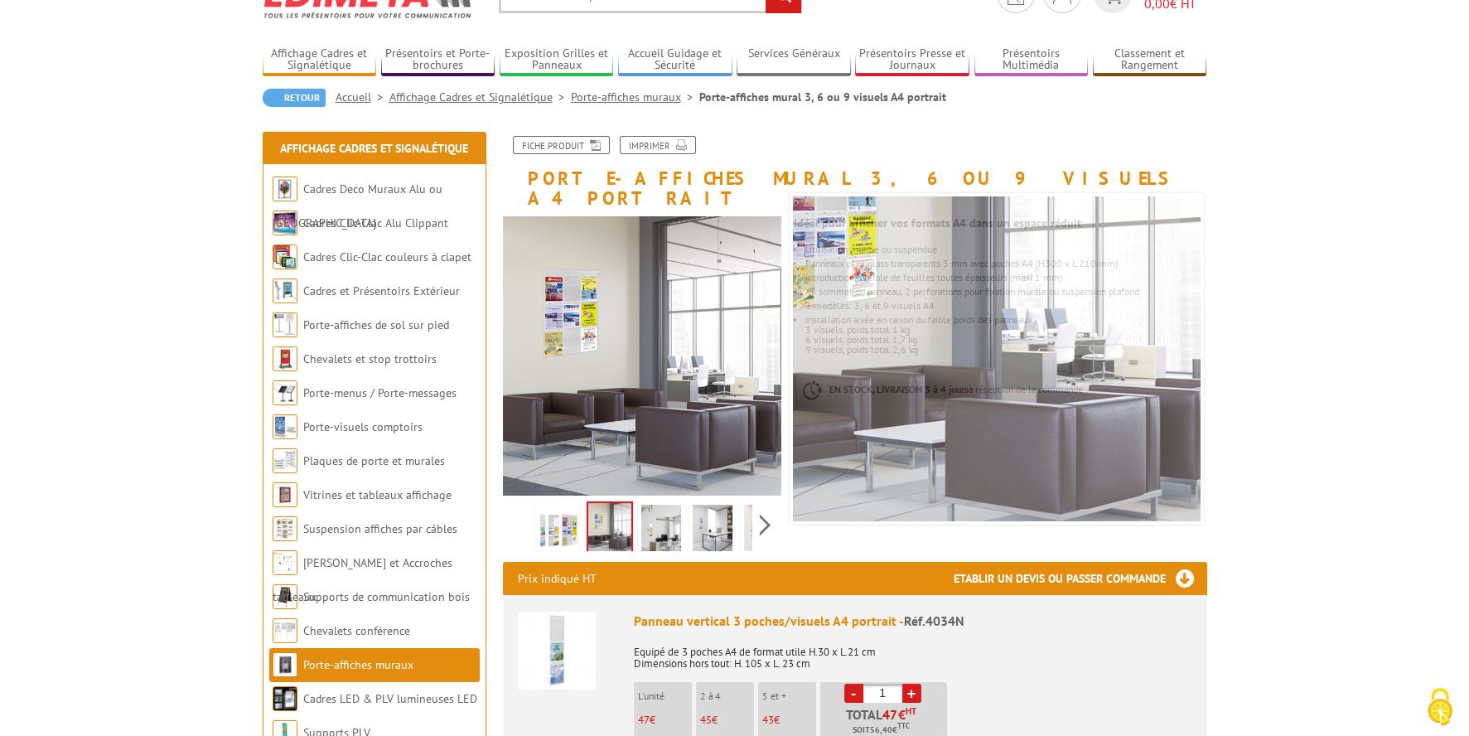
click at [660, 504] on img at bounding box center [661, 529] width 40 height 51
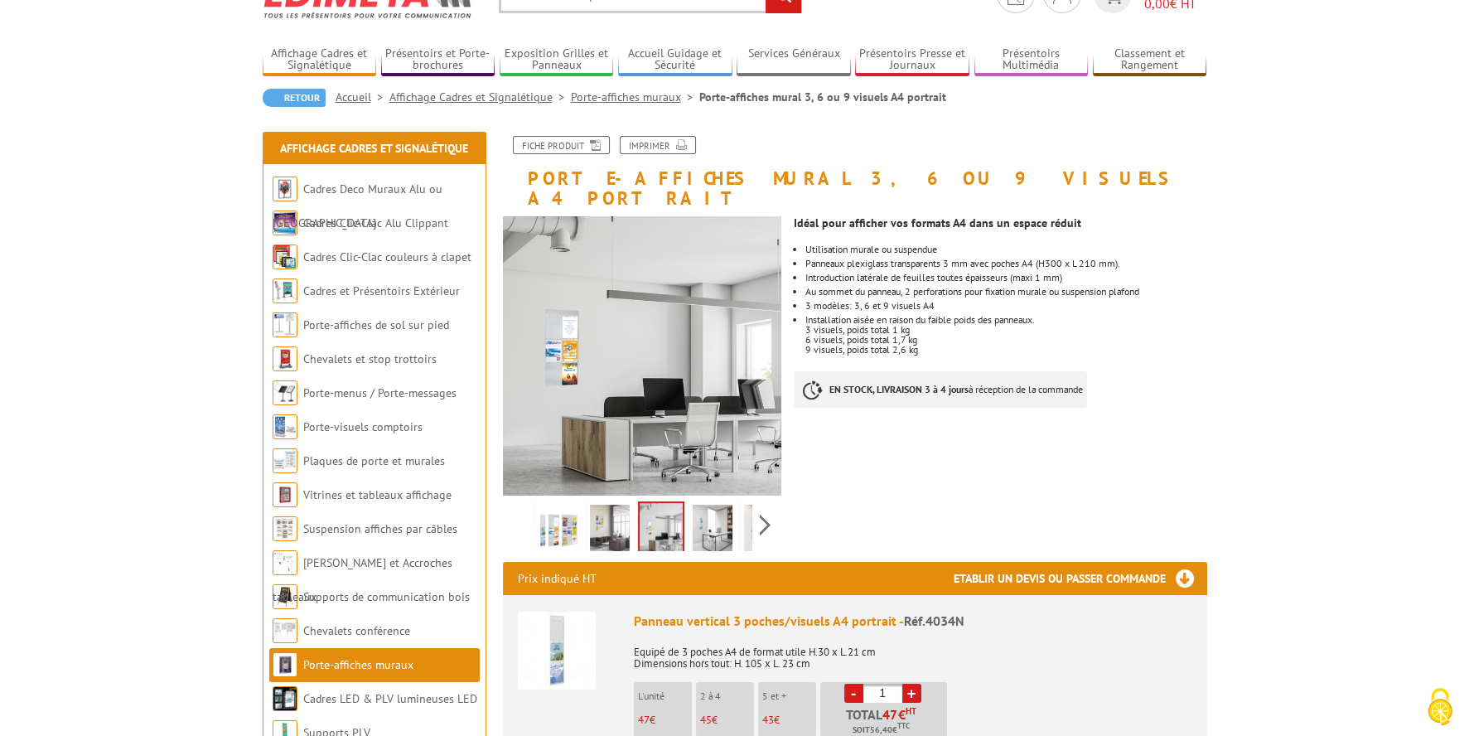
click at [706, 504] on img at bounding box center [712, 529] width 40 height 51
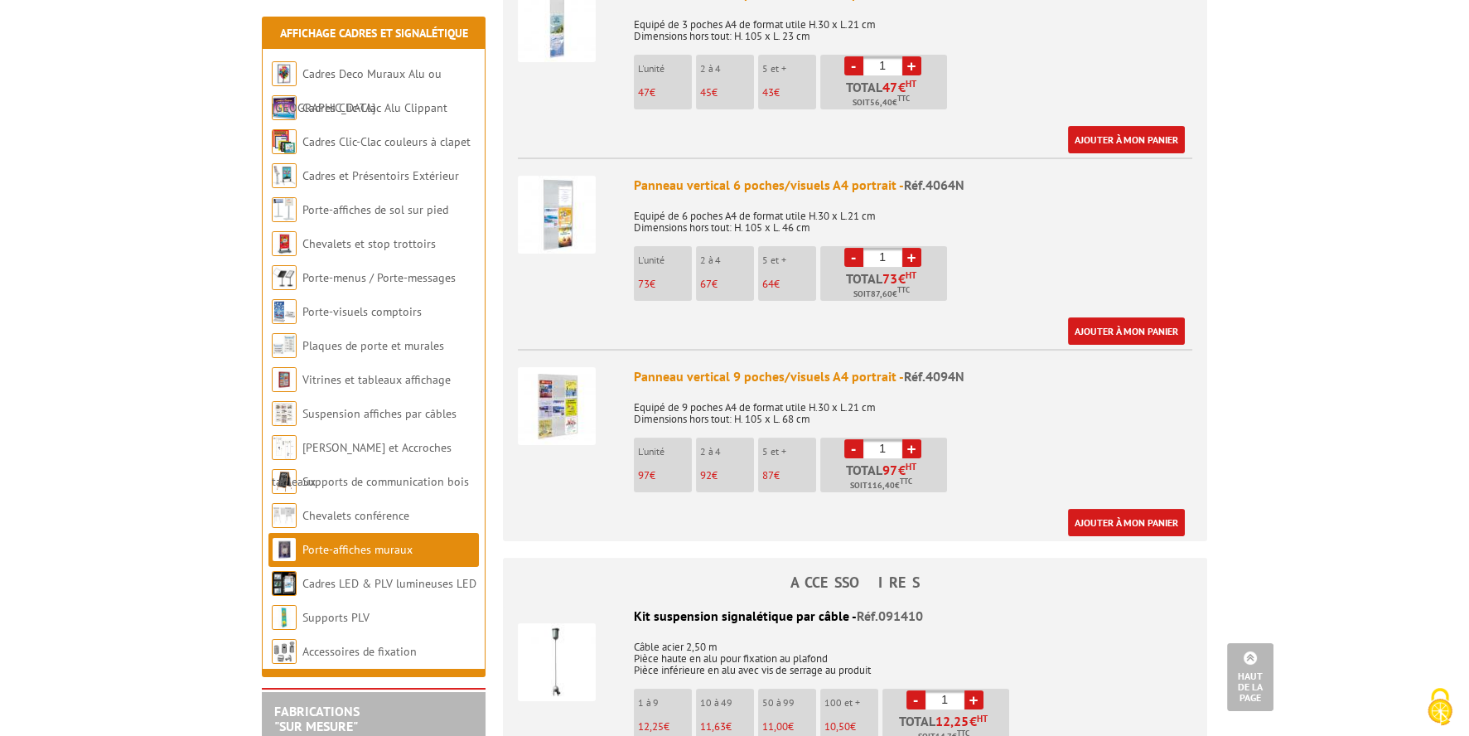
scroll to position [745, 0]
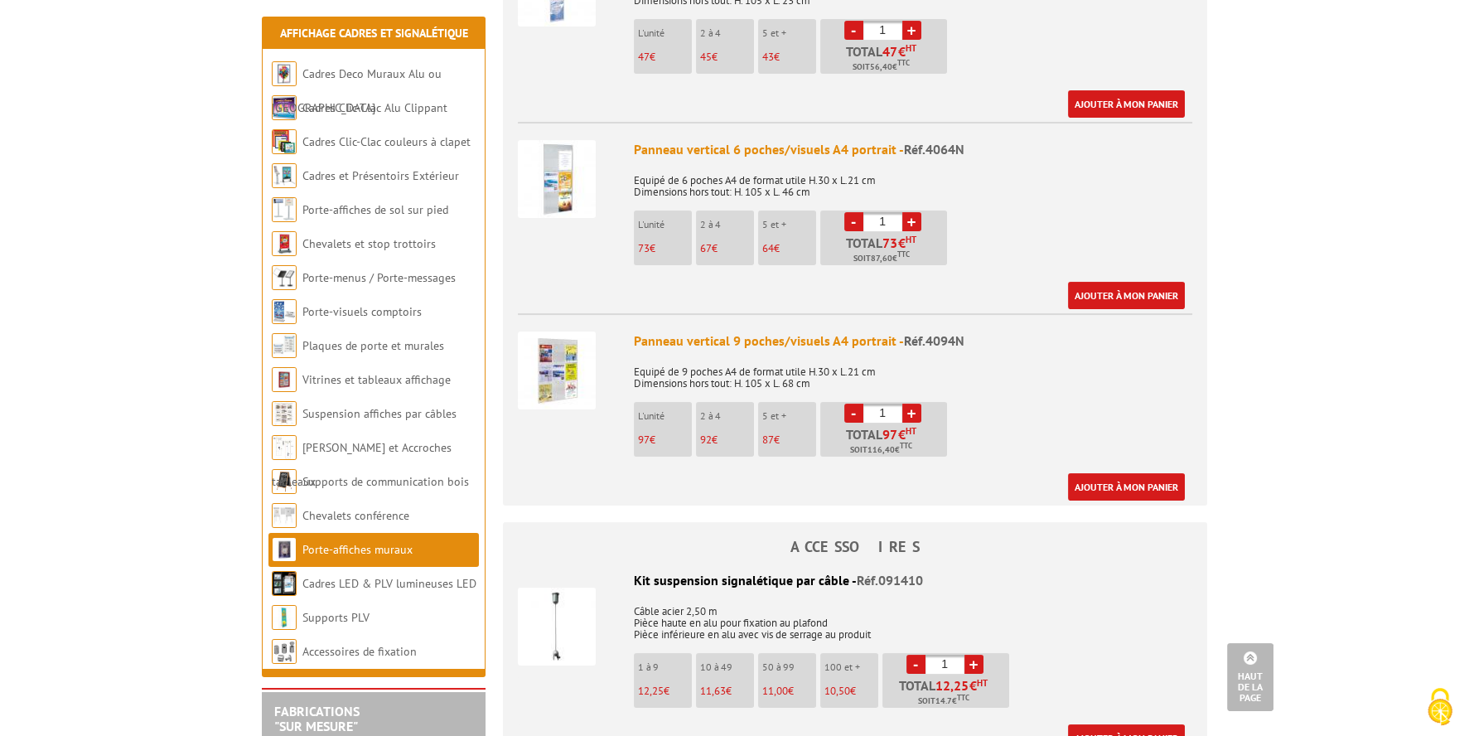
click at [603, 125] on div at bounding box center [570, 176] width 104 height 107
click at [531, 168] on img at bounding box center [557, 179] width 78 height 78
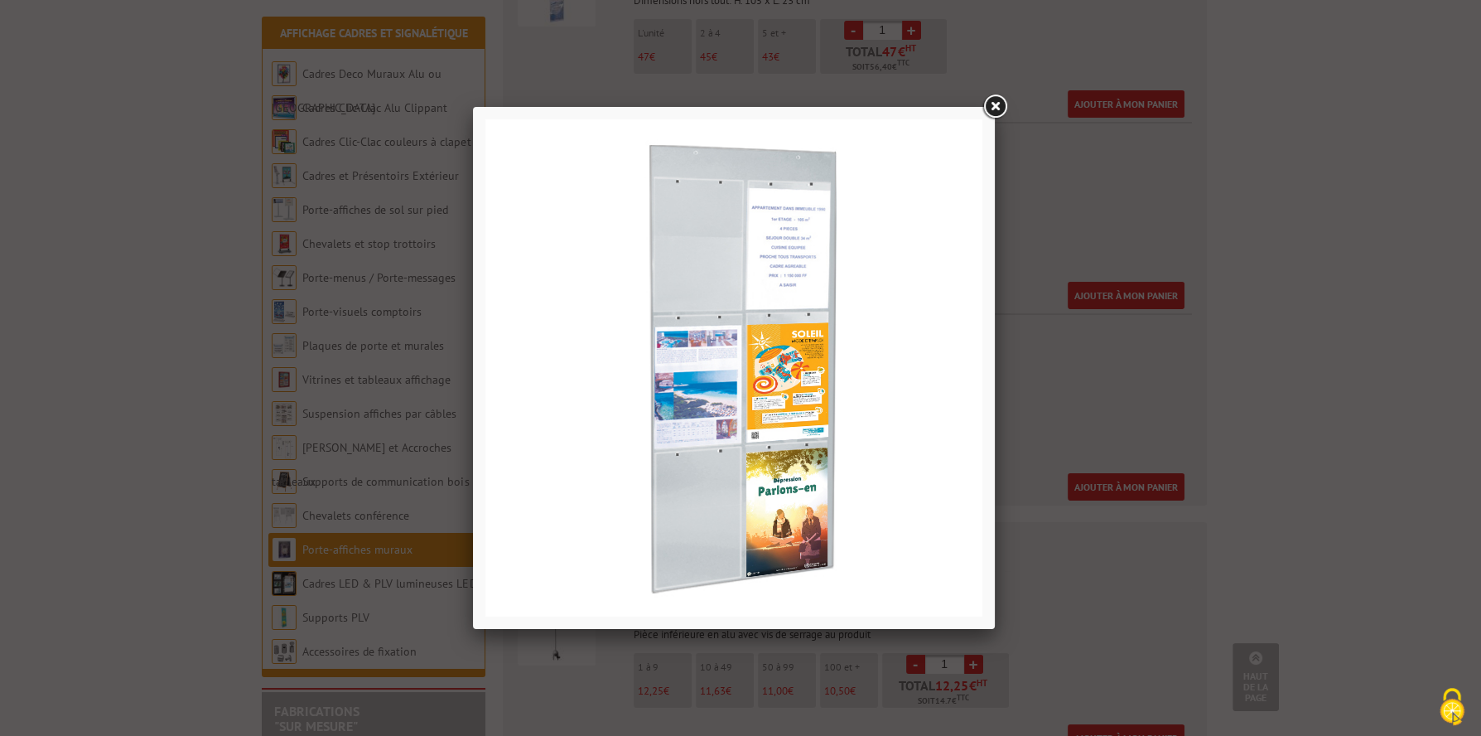
click at [999, 100] on link at bounding box center [995, 107] width 30 height 30
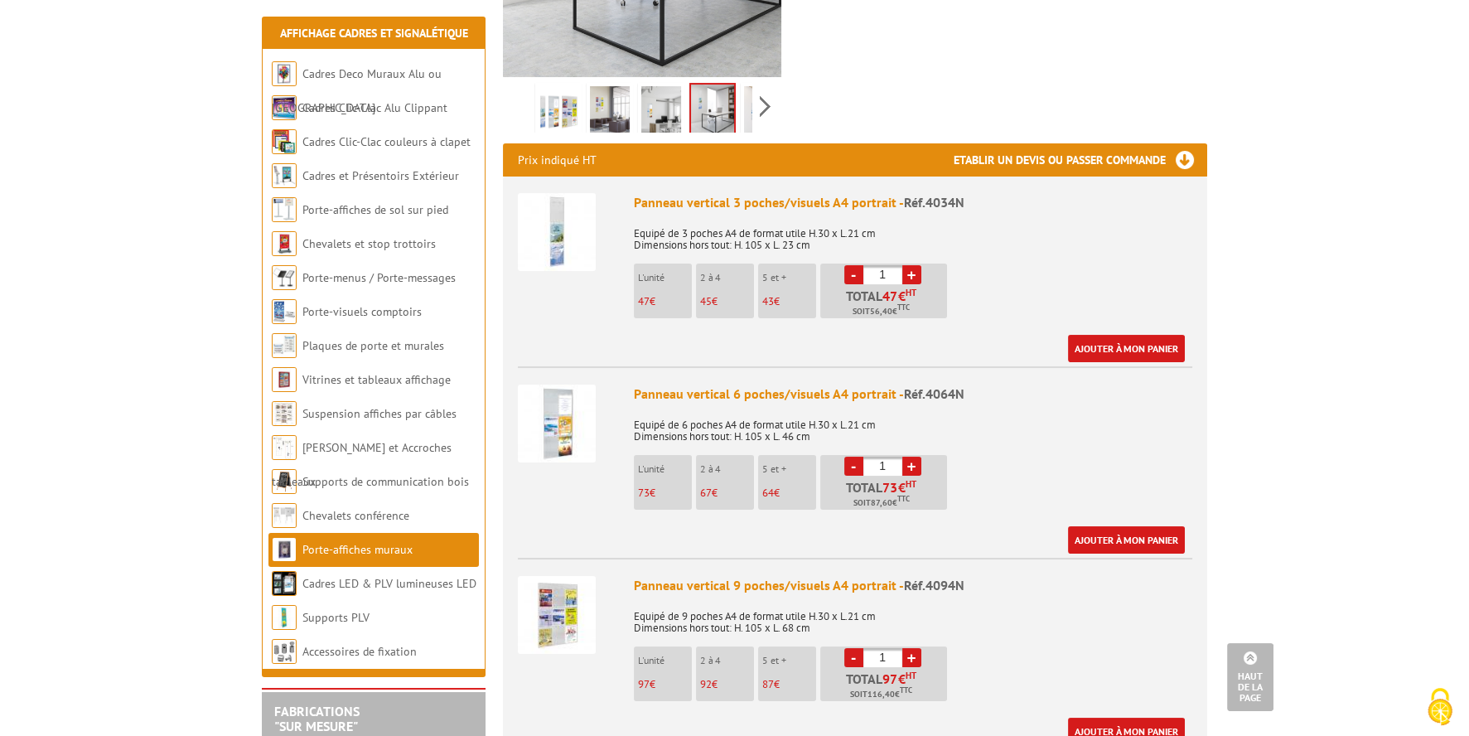
scroll to position [497, 0]
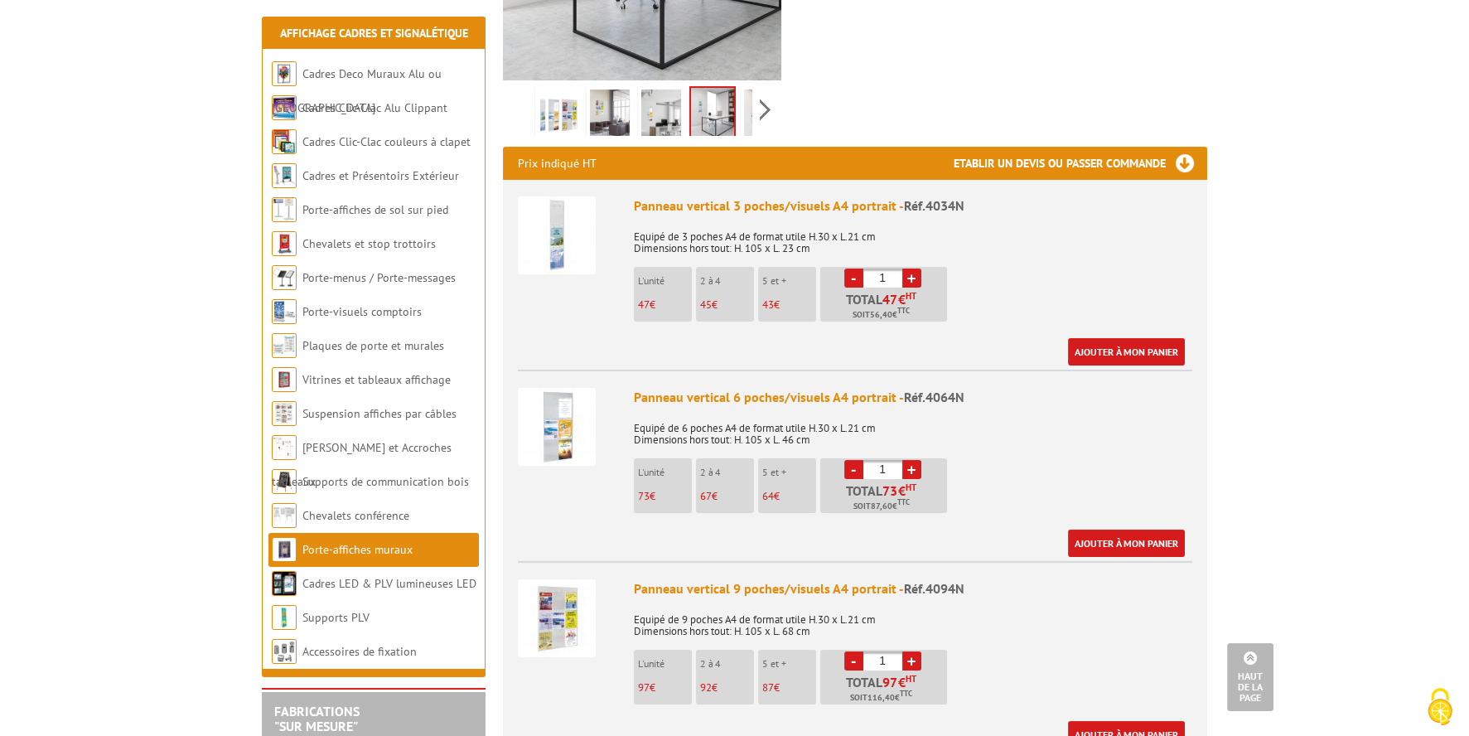
click at [528, 599] on img at bounding box center [557, 618] width 78 height 78
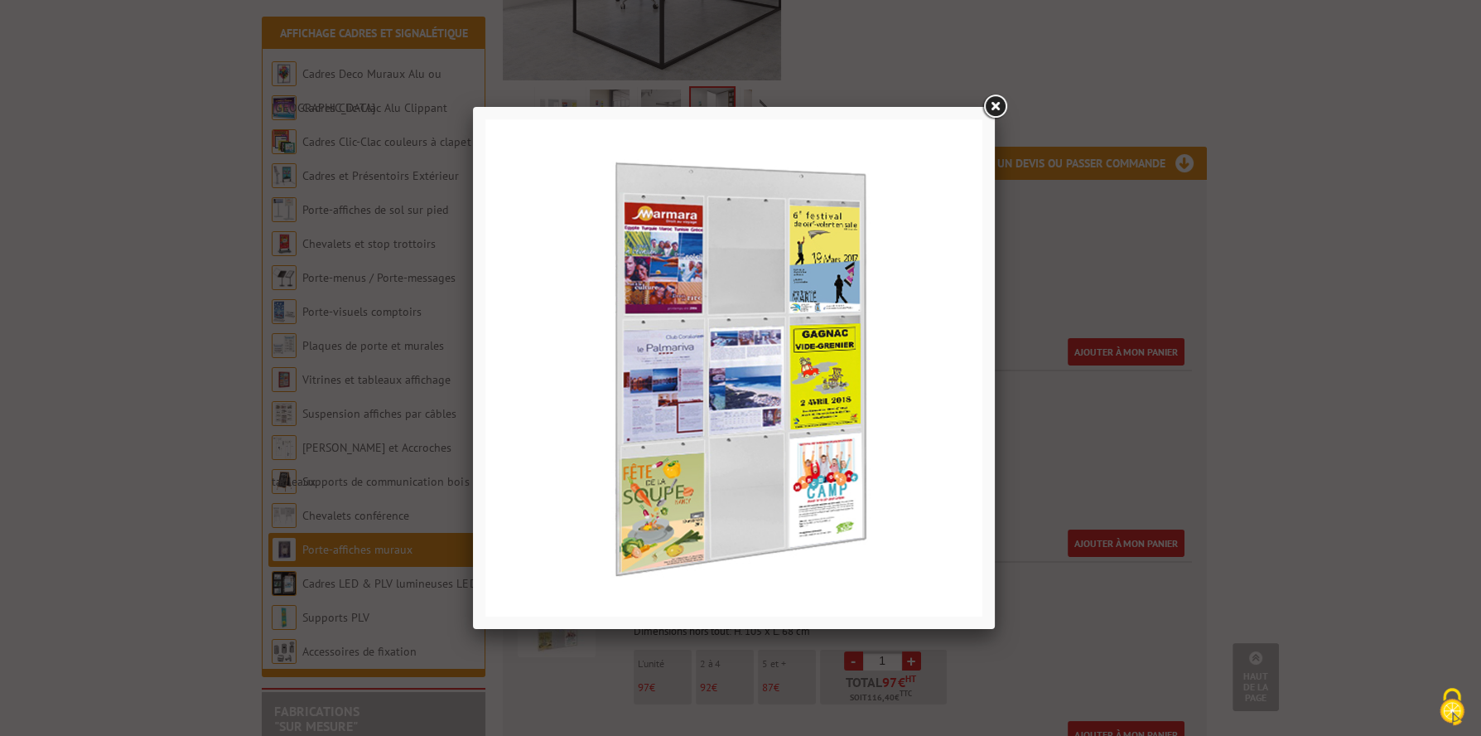
click at [1011, 98] on div at bounding box center [740, 368] width 1481 height 736
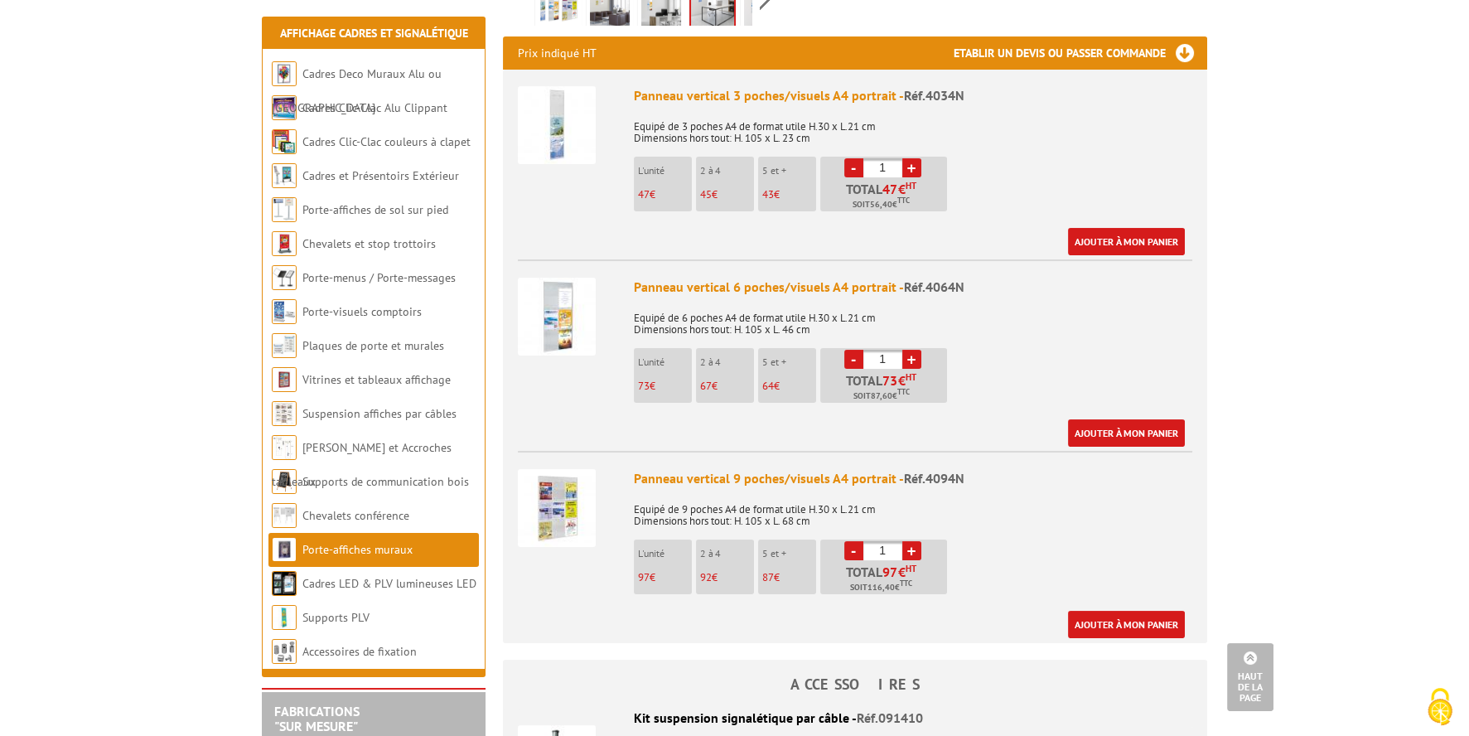
scroll to position [579, 0]
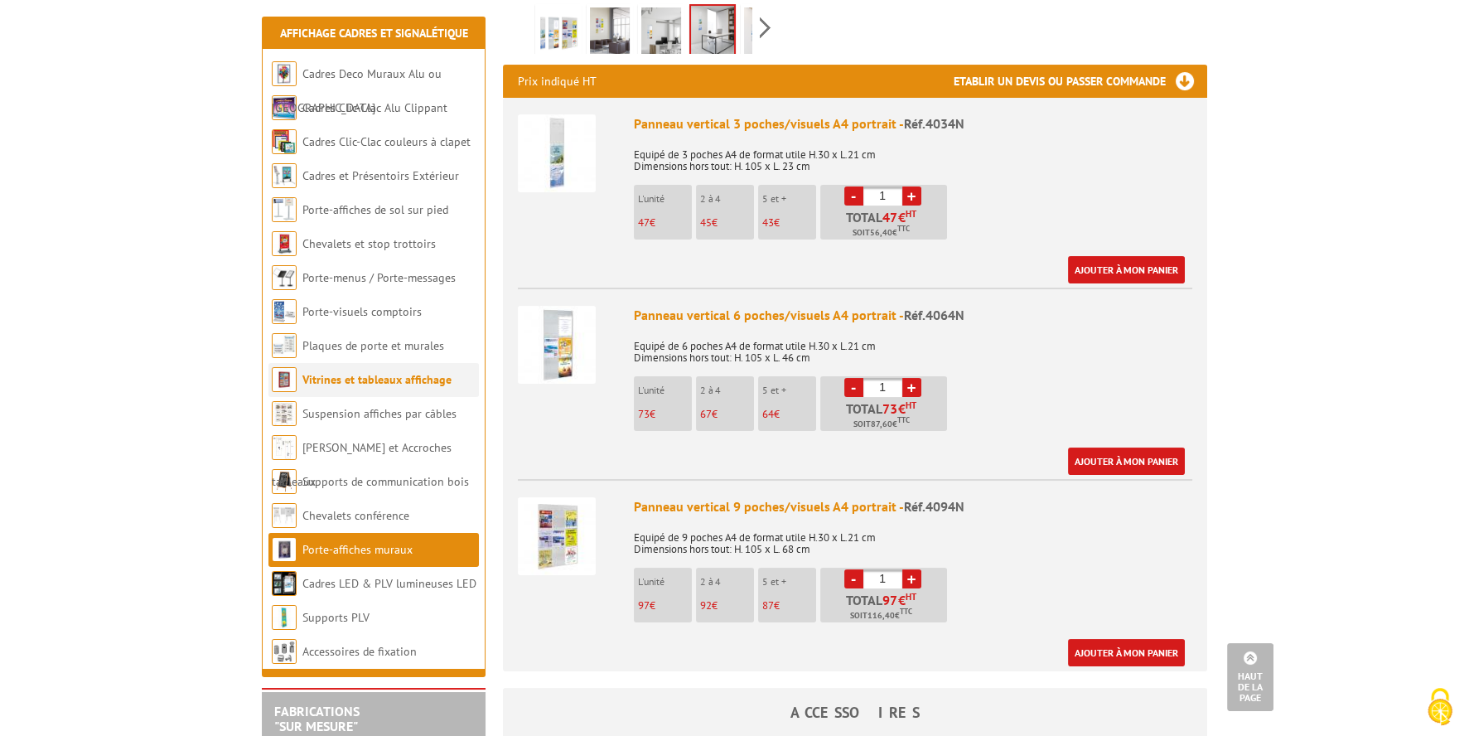
click at [324, 378] on link "Vitrines et tableaux affichage" at bounding box center [376, 379] width 149 height 15
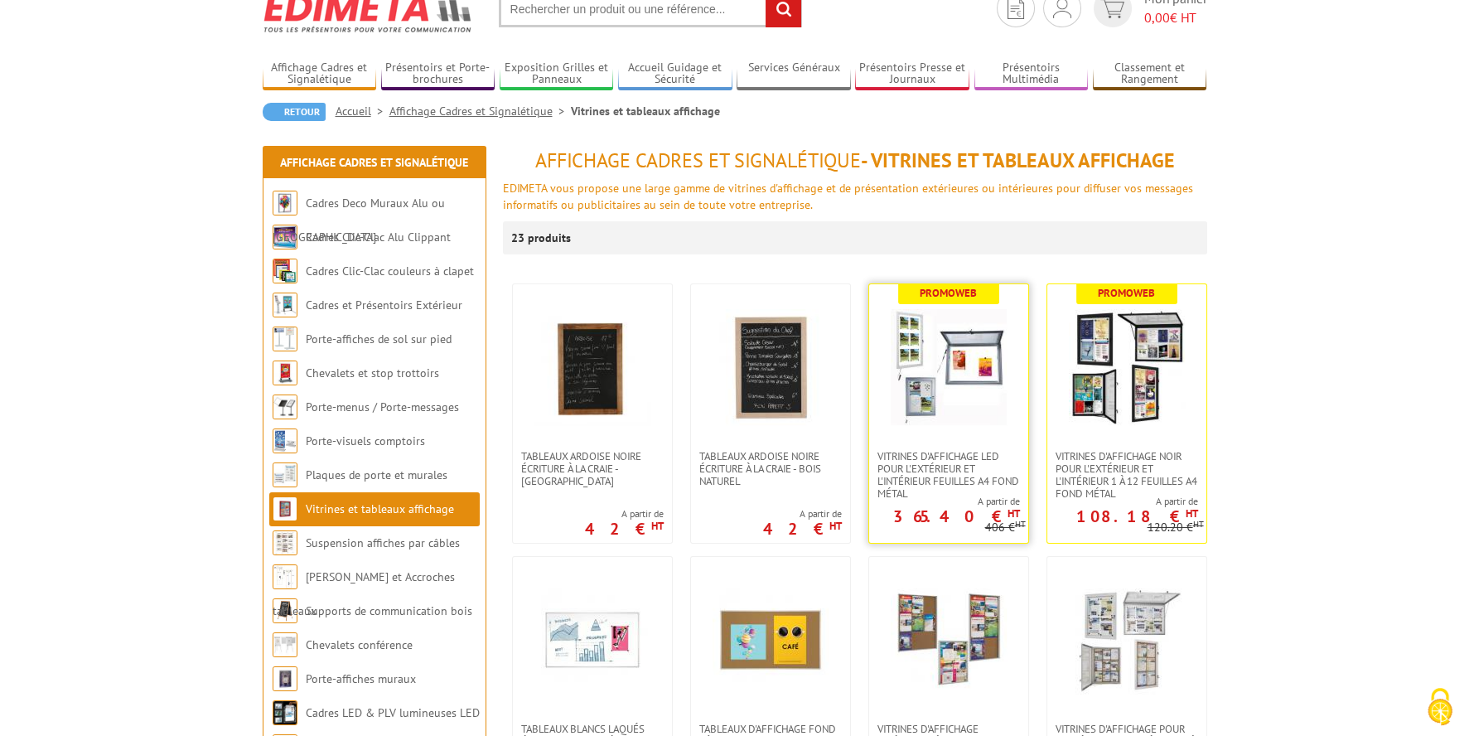
scroll to position [165, 0]
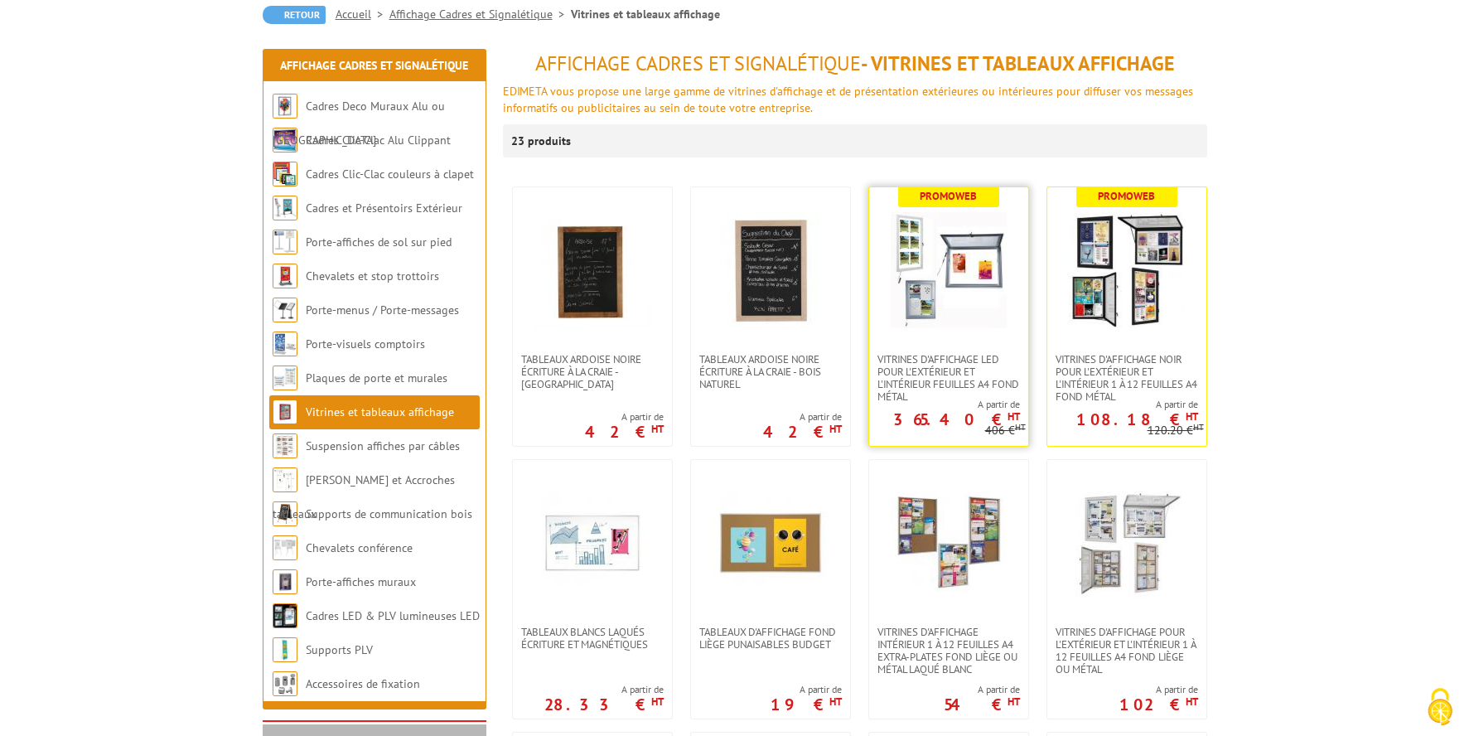
click at [974, 282] on img at bounding box center [948, 270] width 116 height 116
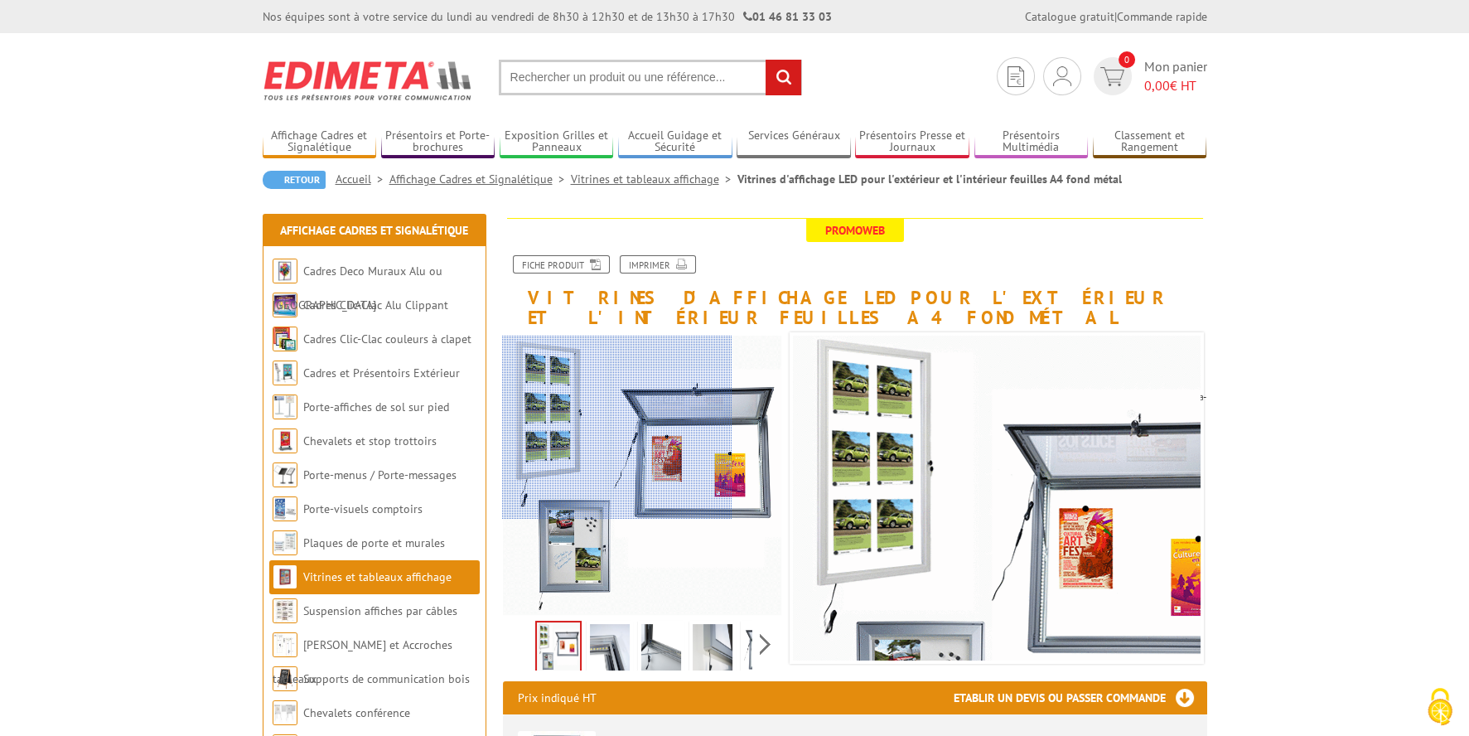
click at [575, 426] on div at bounding box center [616, 426] width 229 height 182
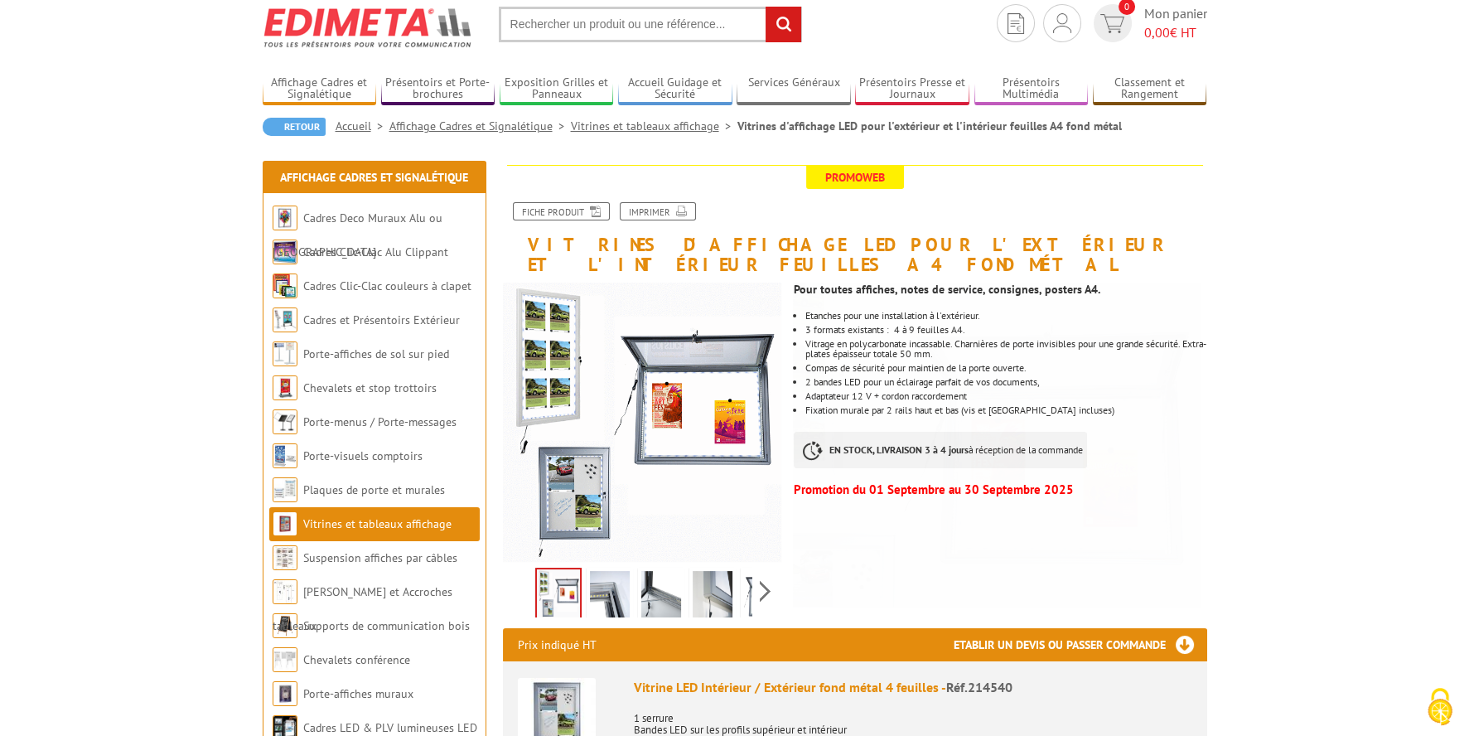
scroll to position [165, 0]
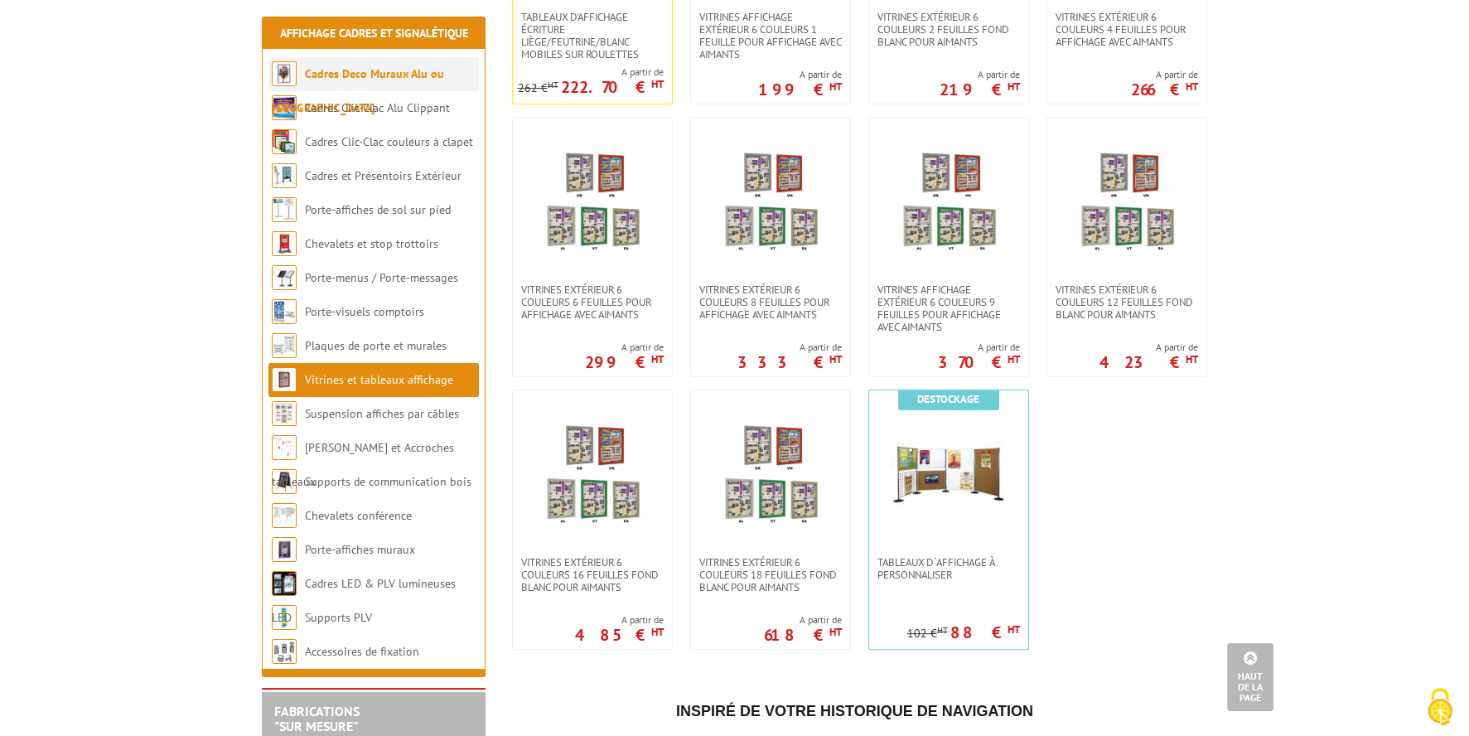
scroll to position [1324, 0]
